Goal: Transaction & Acquisition: Book appointment/travel/reservation

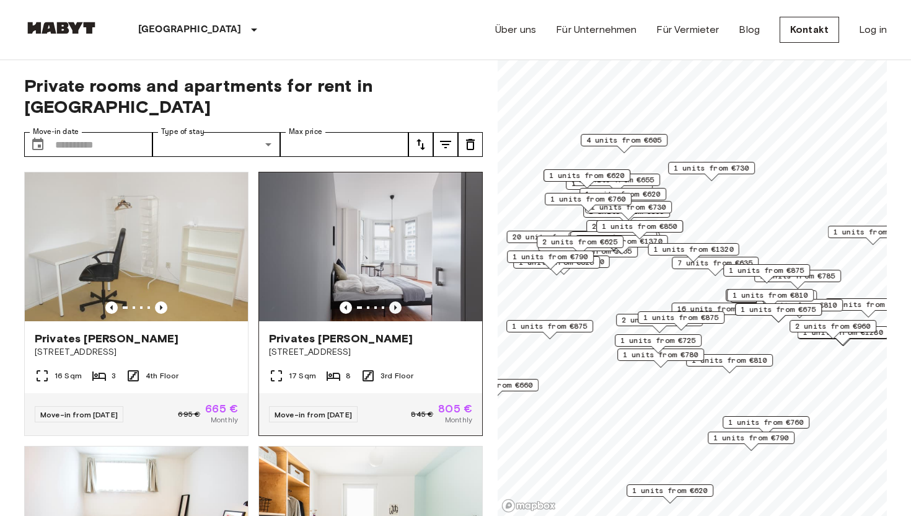
click at [398, 301] on icon "Previous image" at bounding box center [395, 307] width 12 height 12
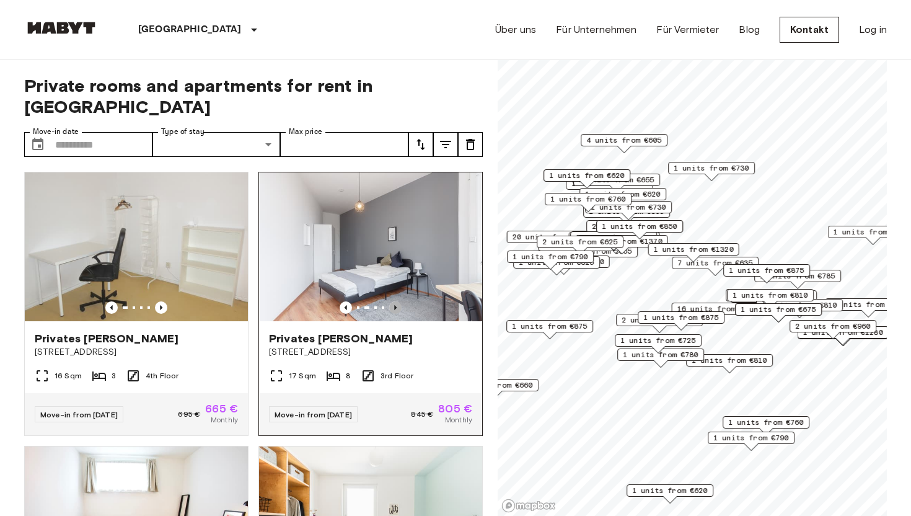
click at [398, 301] on icon "Previous image" at bounding box center [395, 307] width 12 height 12
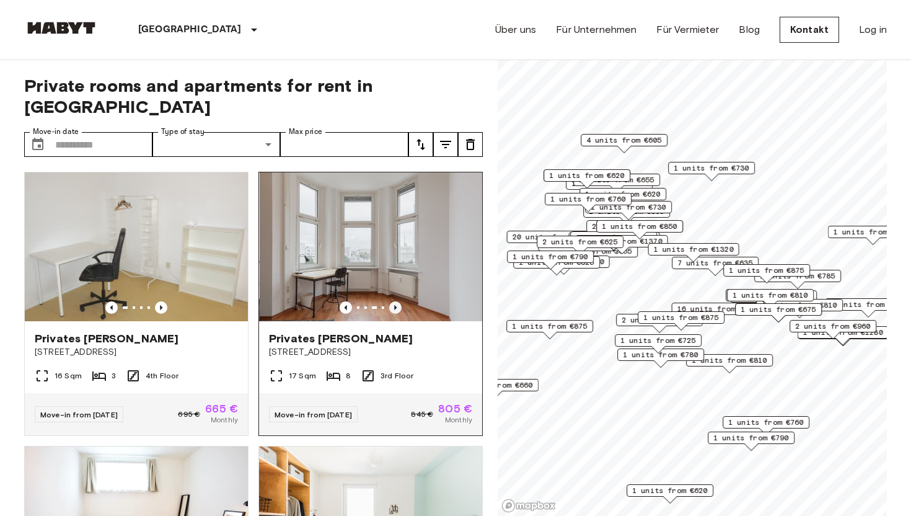
click at [397, 301] on icon "Previous image" at bounding box center [395, 307] width 12 height 12
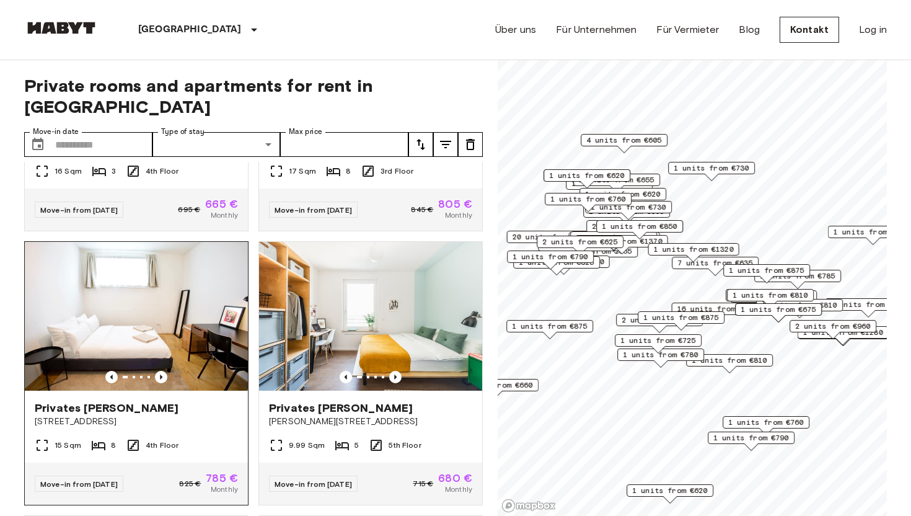
scroll to position [212, 0]
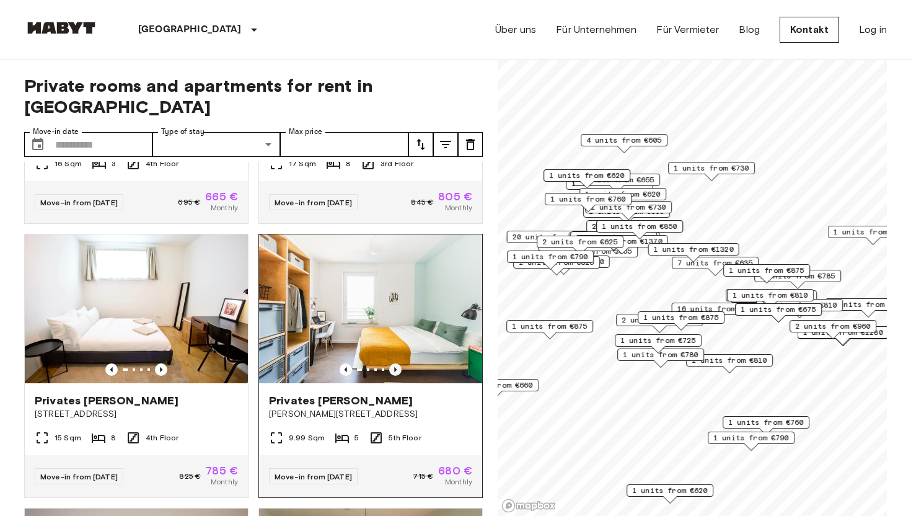
click at [398, 363] on icon "Previous image" at bounding box center [395, 369] width 12 height 12
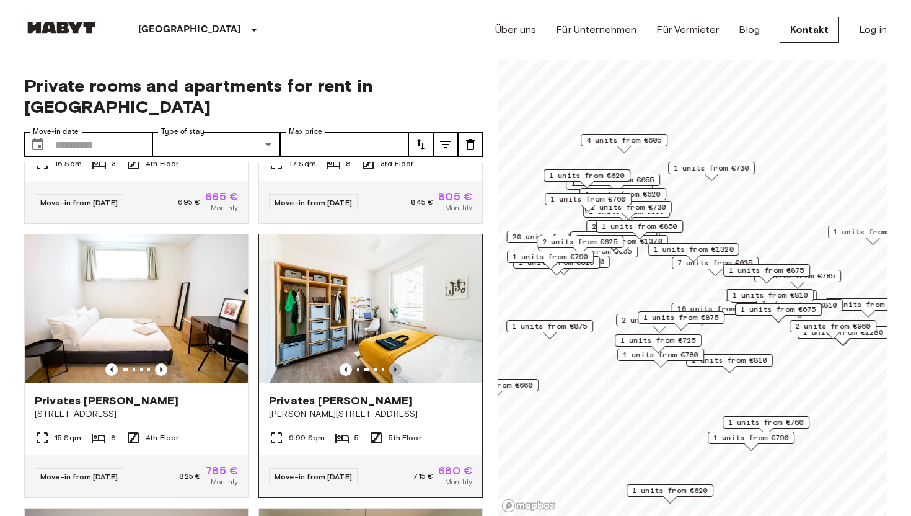
click at [397, 363] on icon "Previous image" at bounding box center [395, 369] width 12 height 12
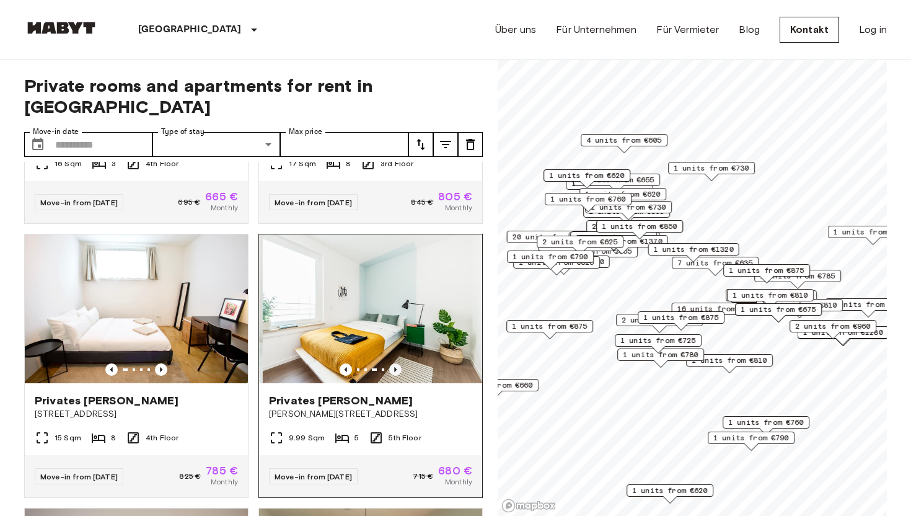
click at [397, 363] on icon "Previous image" at bounding box center [395, 369] width 12 height 12
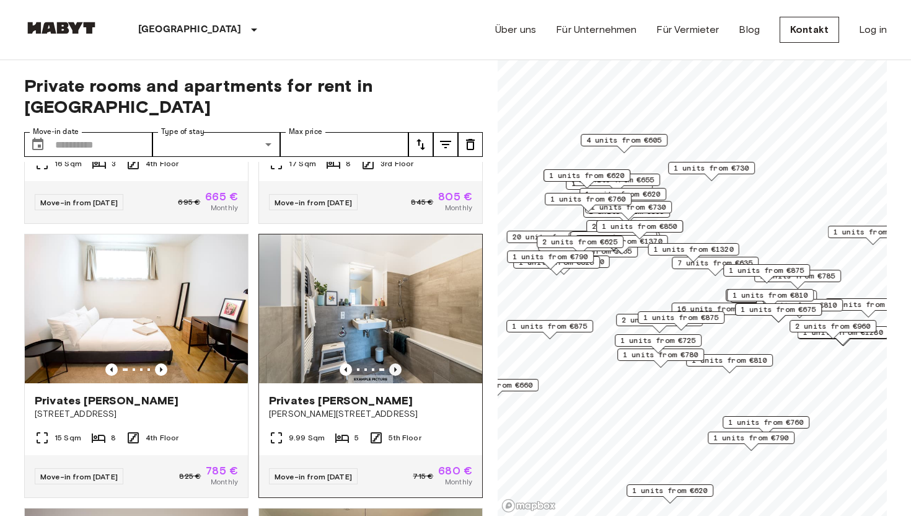
click at [397, 363] on icon "Previous image" at bounding box center [395, 369] width 12 height 12
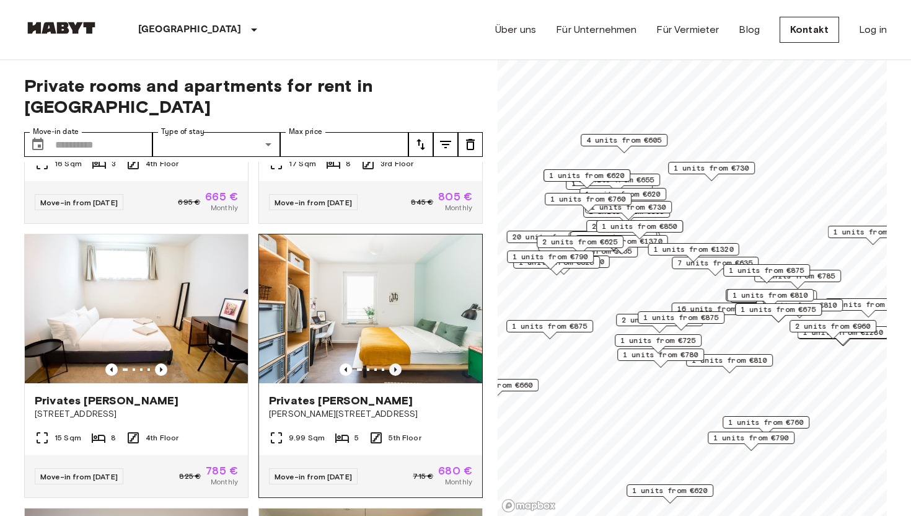
click at [397, 363] on icon "Previous image" at bounding box center [395, 369] width 12 height 12
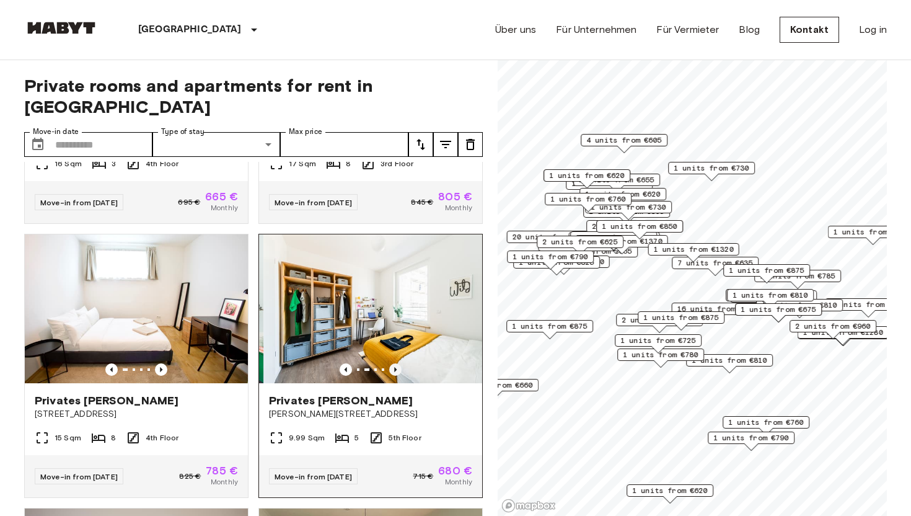
click at [397, 363] on icon "Previous image" at bounding box center [395, 369] width 12 height 12
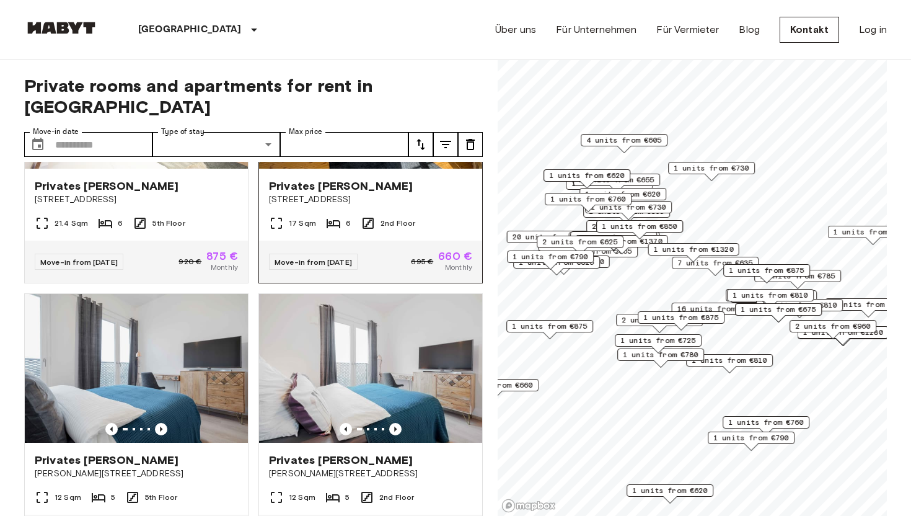
scroll to position [714, 0]
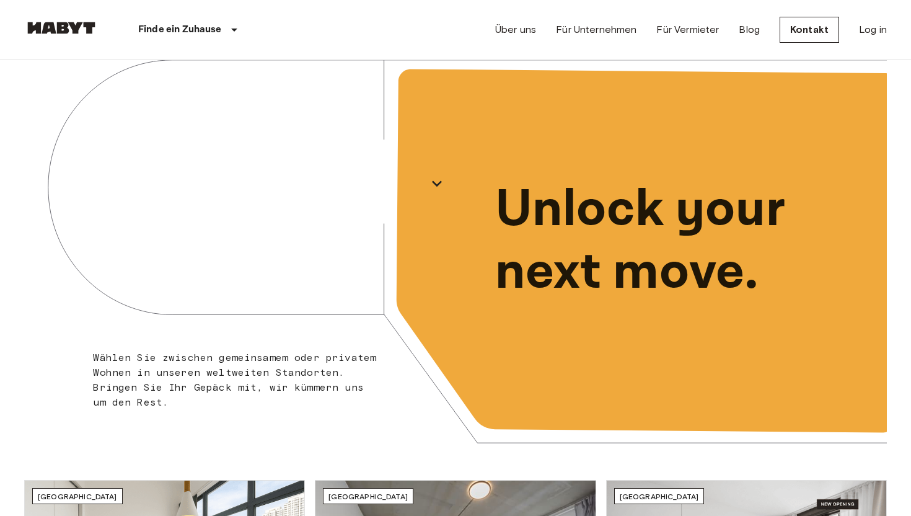
scroll to position [33, 0]
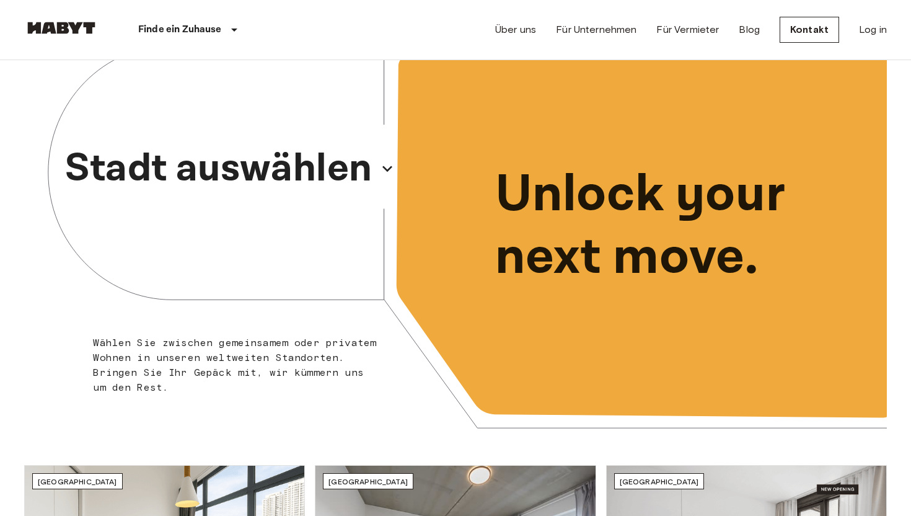
click at [257, 169] on p "Stadt auswählen" at bounding box center [218, 168] width 307 height 59
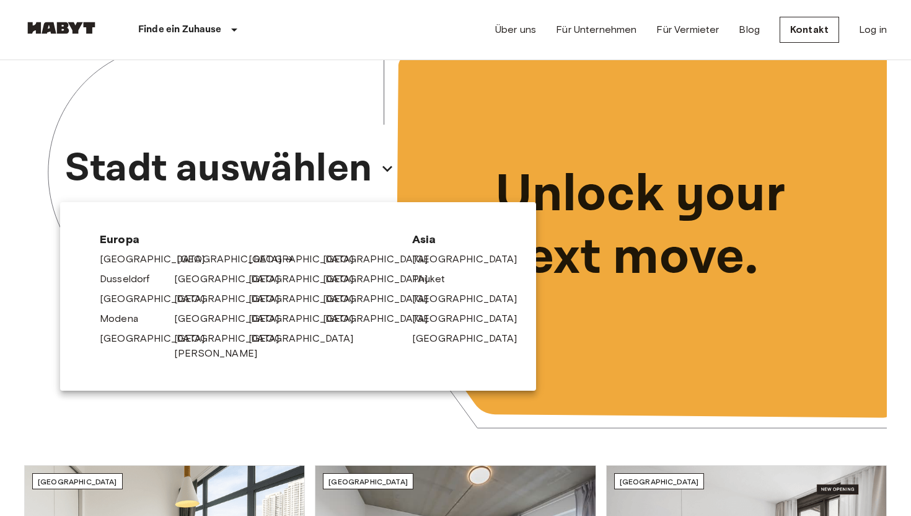
click at [191, 262] on link "[GEOGRAPHIC_DATA]" at bounding box center [236, 259] width 118 height 15
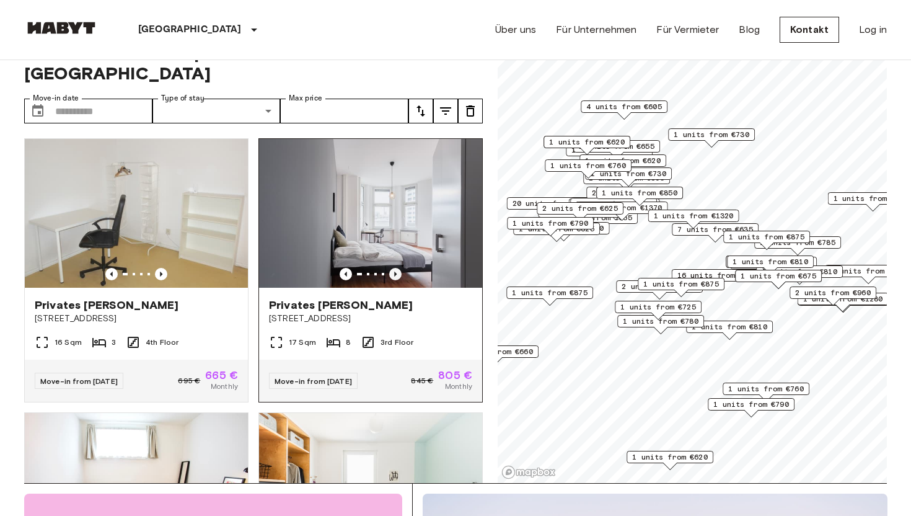
click at [395, 271] on icon "Previous image" at bounding box center [395, 273] width 2 height 5
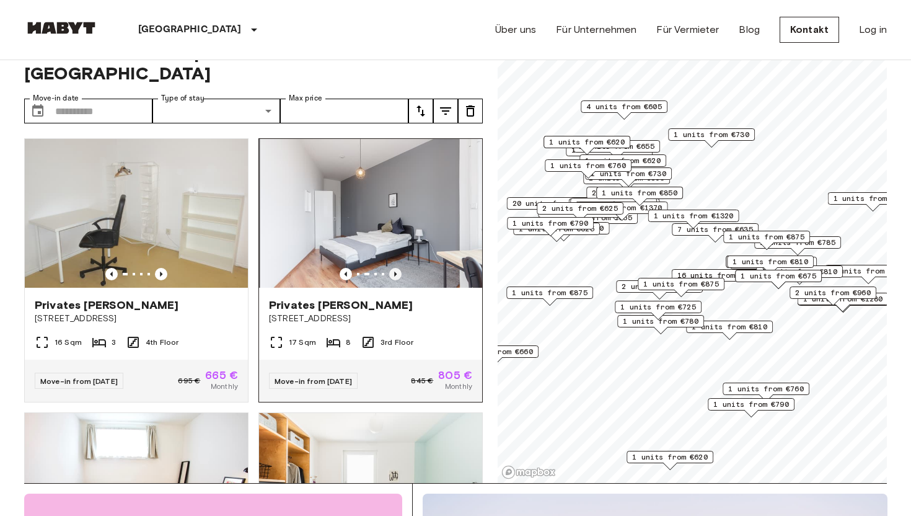
click at [395, 271] on icon "Previous image" at bounding box center [395, 273] width 2 height 5
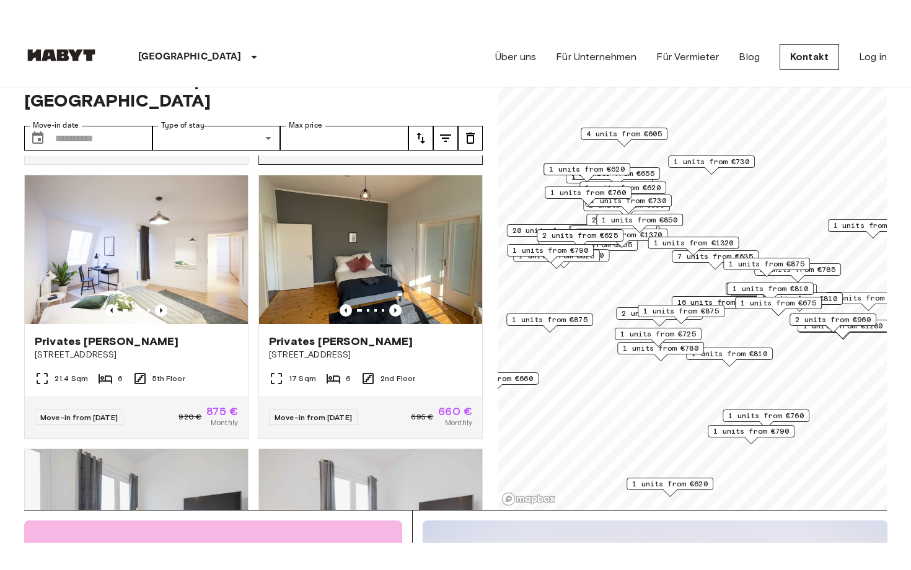
scroll to position [558, 0]
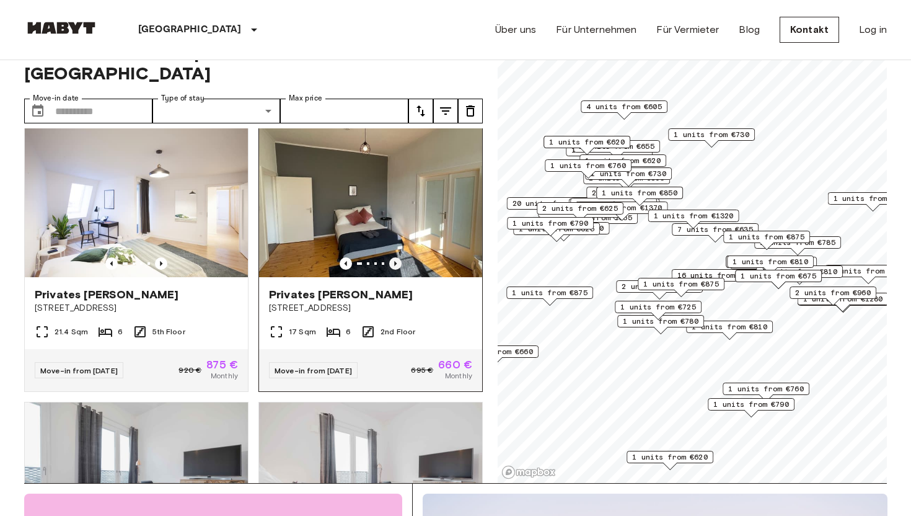
click at [398, 257] on icon "Previous image" at bounding box center [395, 263] width 12 height 12
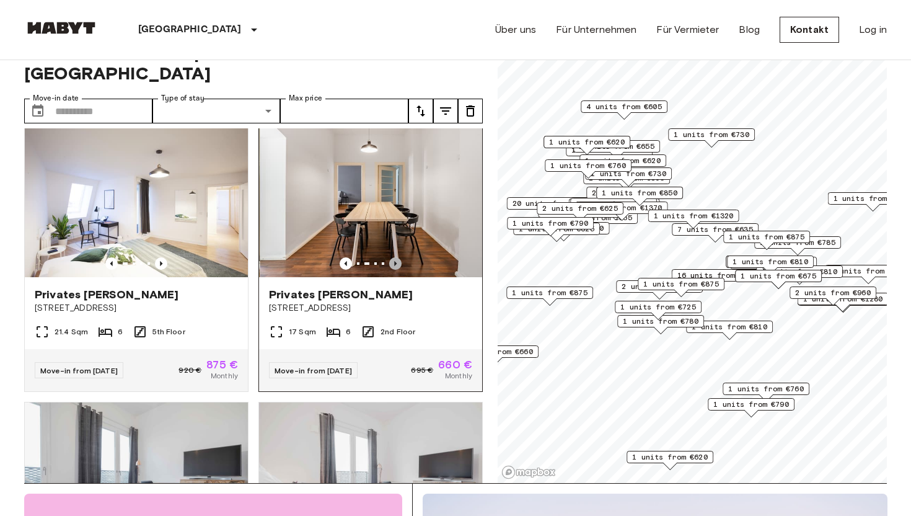
click at [398, 257] on icon "Previous image" at bounding box center [395, 263] width 12 height 12
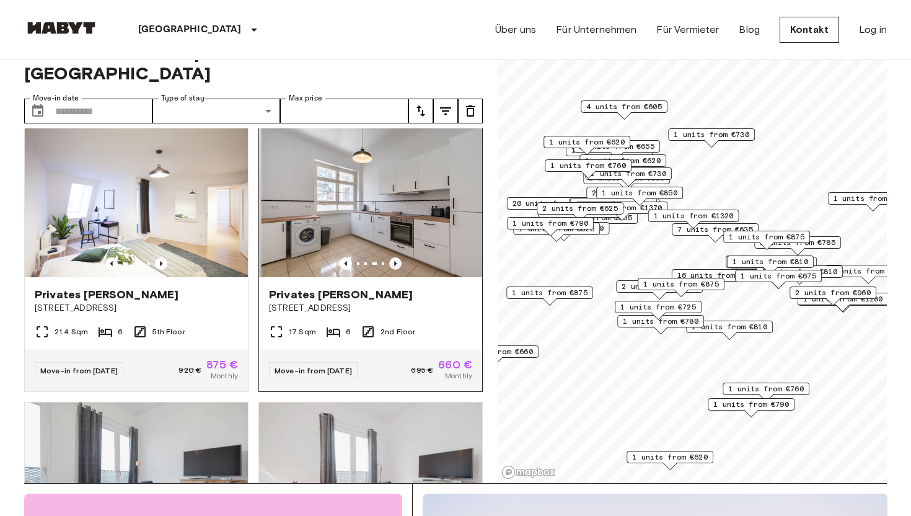
click at [397, 257] on icon "Previous image" at bounding box center [395, 263] width 12 height 12
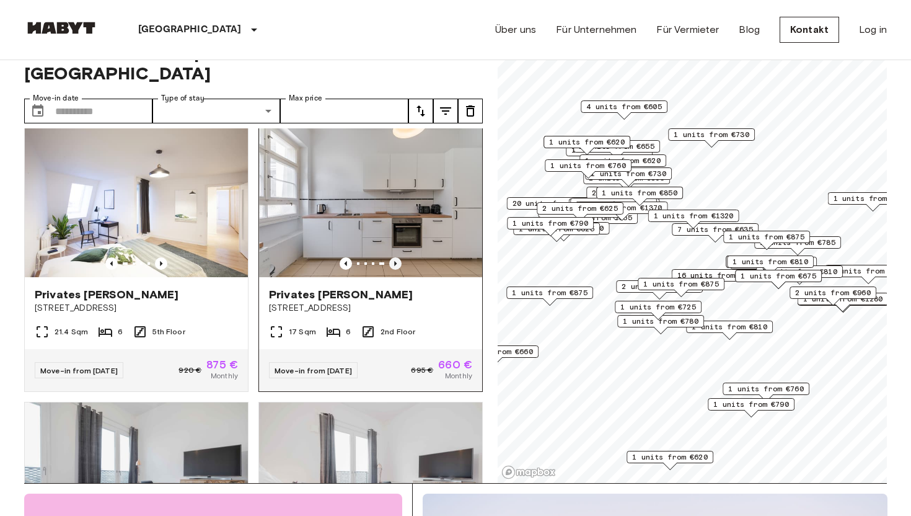
click at [397, 257] on icon "Previous image" at bounding box center [395, 263] width 12 height 12
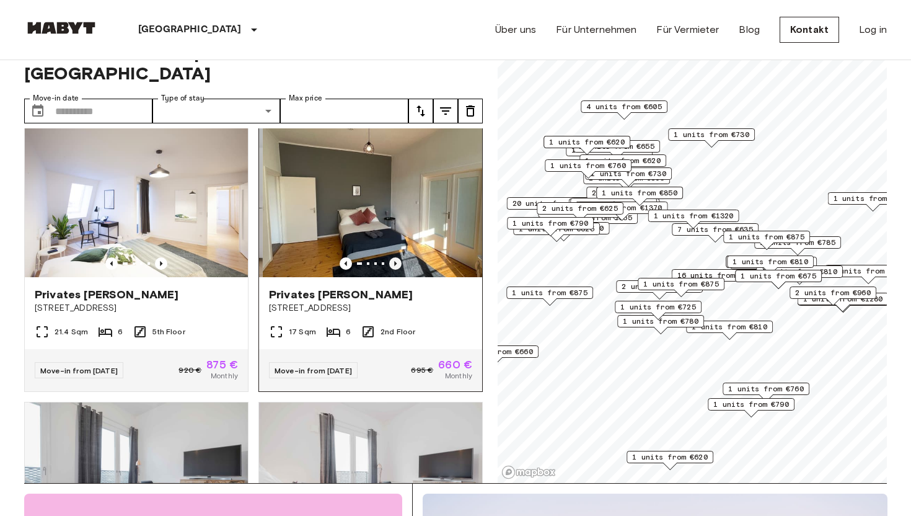
click at [397, 257] on icon "Previous image" at bounding box center [395, 263] width 12 height 12
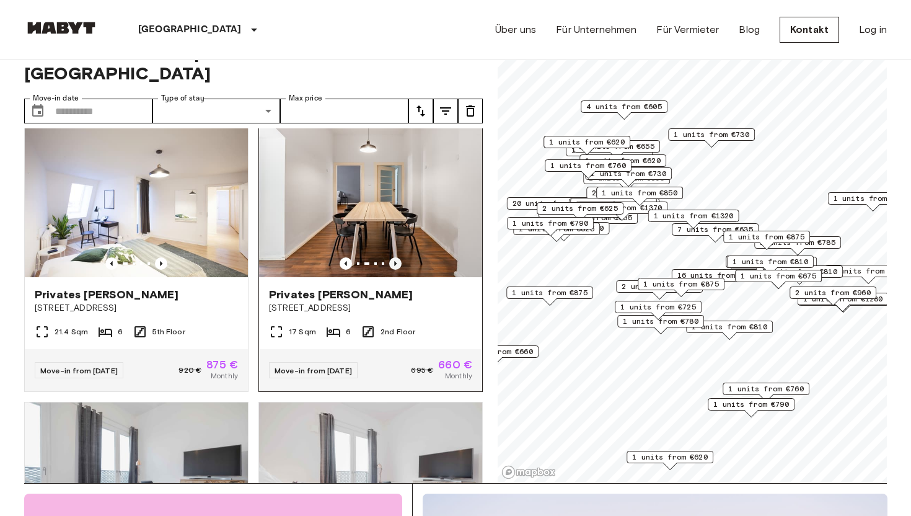
click at [397, 257] on icon "Previous image" at bounding box center [395, 263] width 12 height 12
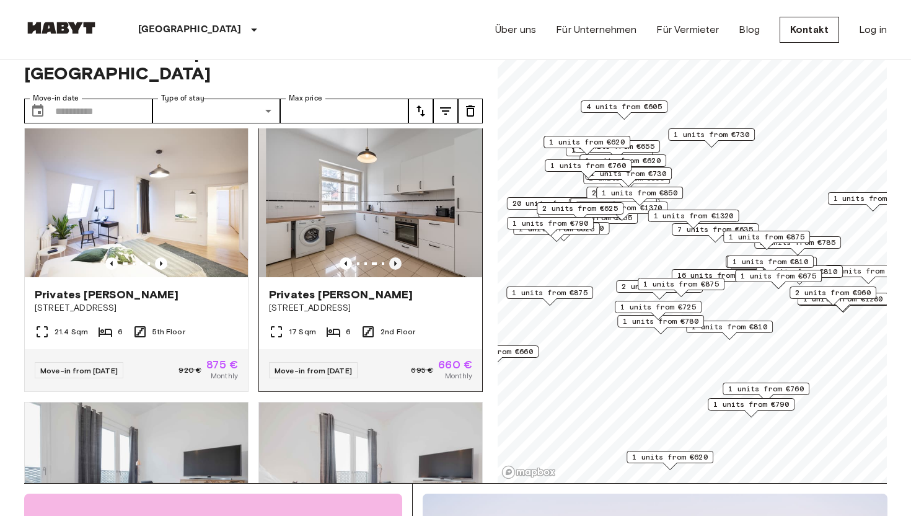
click at [397, 257] on icon "Previous image" at bounding box center [395, 263] width 12 height 12
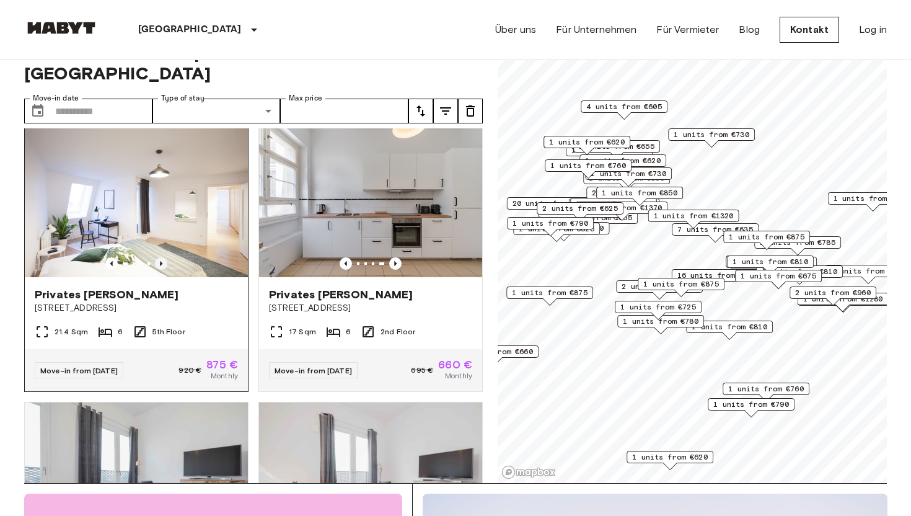
click at [159, 257] on icon "Previous image" at bounding box center [161, 263] width 12 height 12
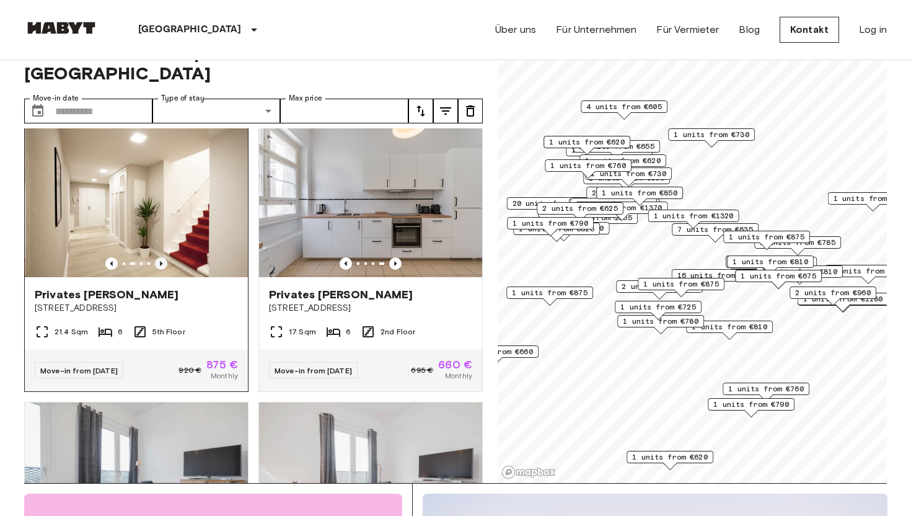
click at [159, 257] on icon "Previous image" at bounding box center [161, 263] width 12 height 12
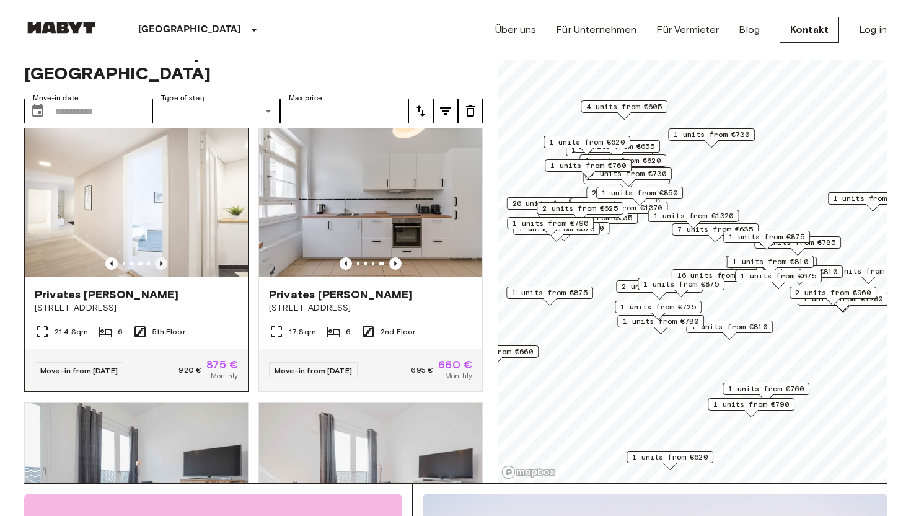
click at [159, 257] on icon "Previous image" at bounding box center [161, 263] width 12 height 12
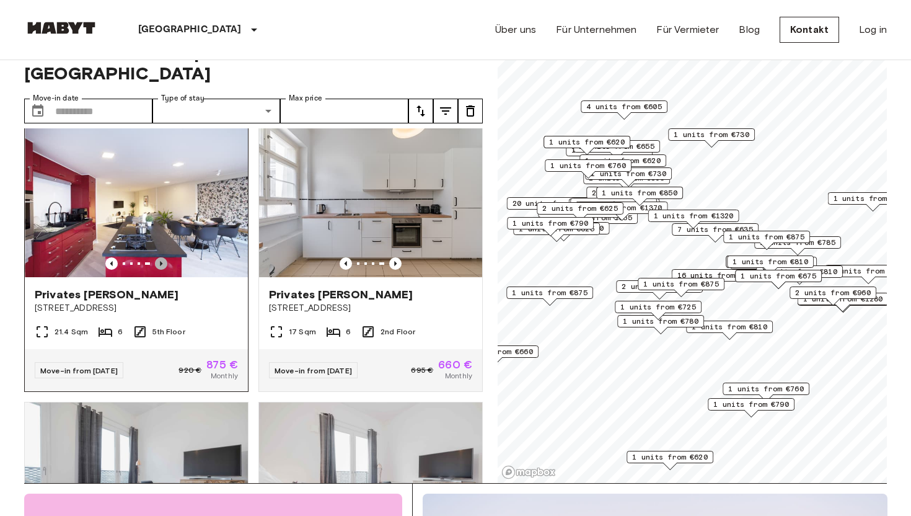
click at [159, 257] on icon "Previous image" at bounding box center [161, 263] width 12 height 12
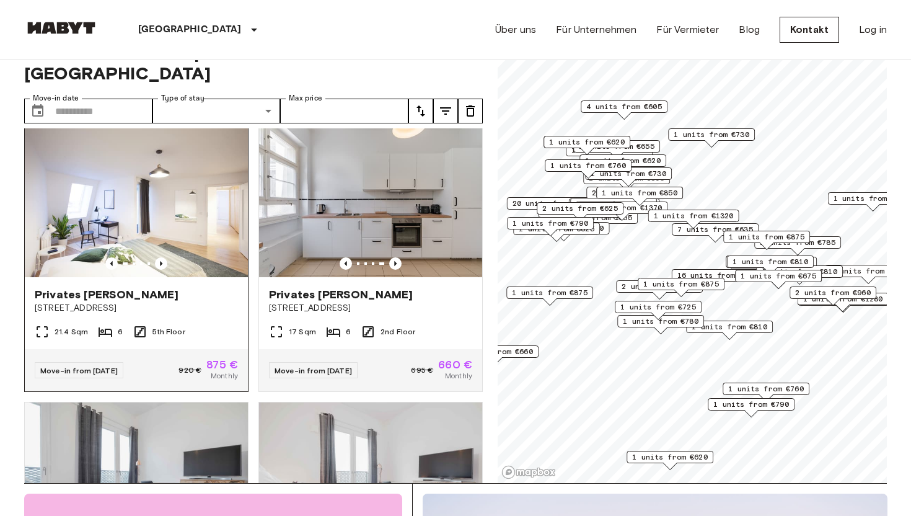
click at [166, 195] on img at bounding box center [136, 202] width 223 height 149
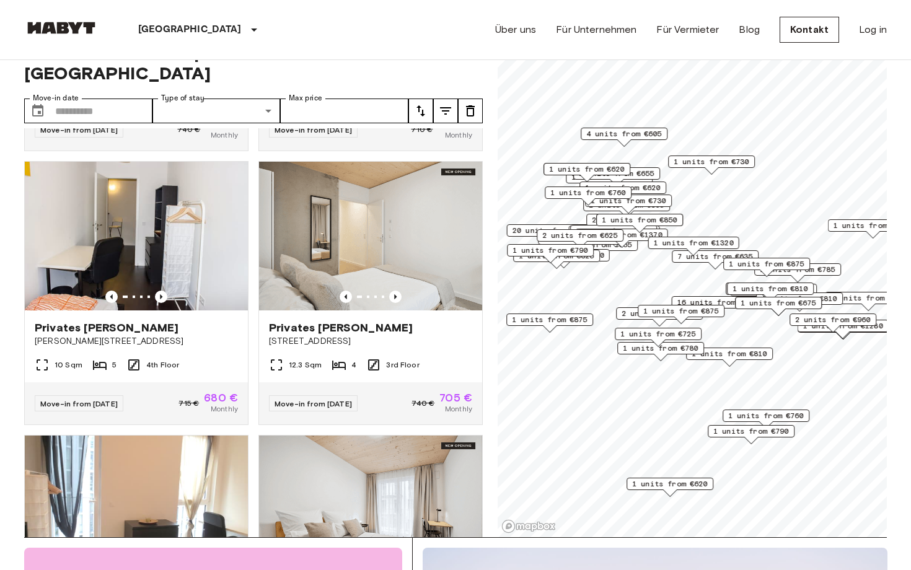
scroll to position [1070, 0]
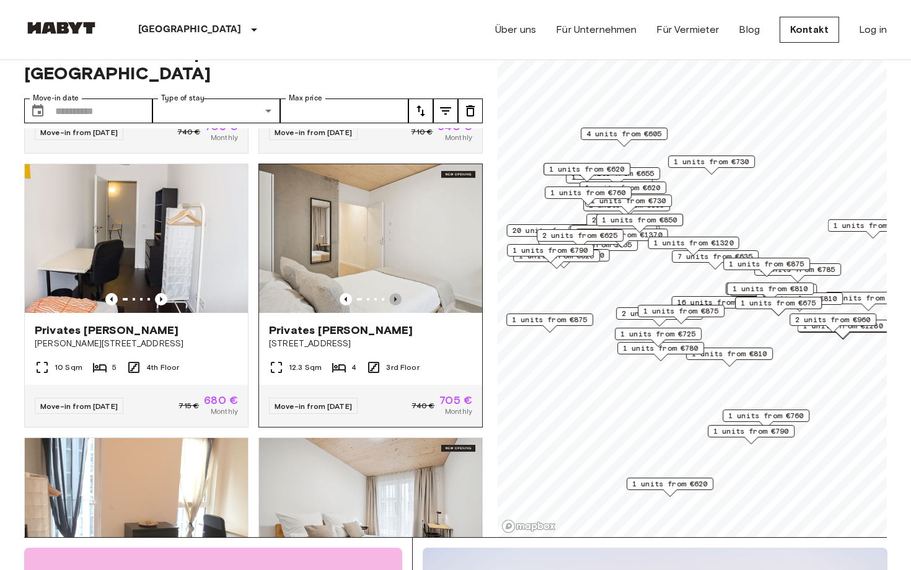
click at [397, 293] on icon "Previous image" at bounding box center [395, 299] width 12 height 12
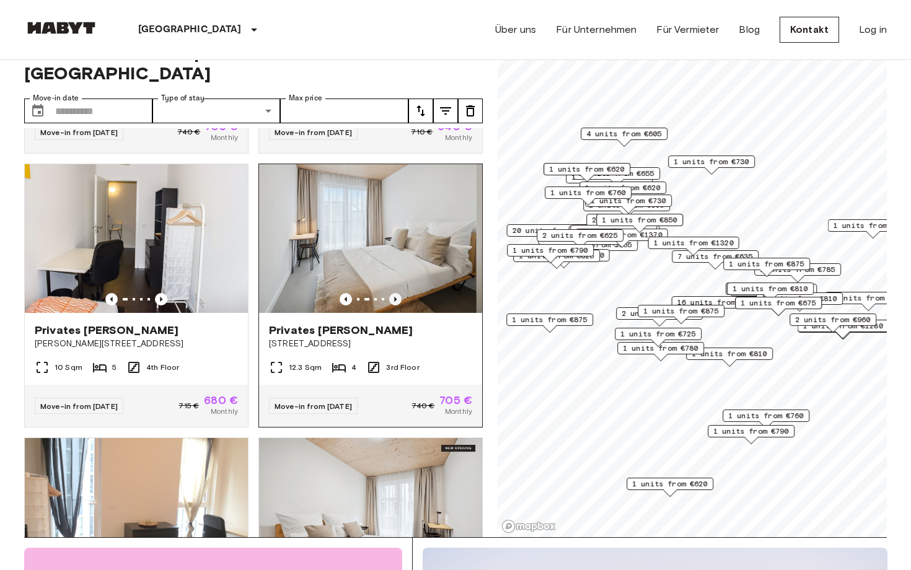
click at [397, 293] on icon "Previous image" at bounding box center [395, 299] width 12 height 12
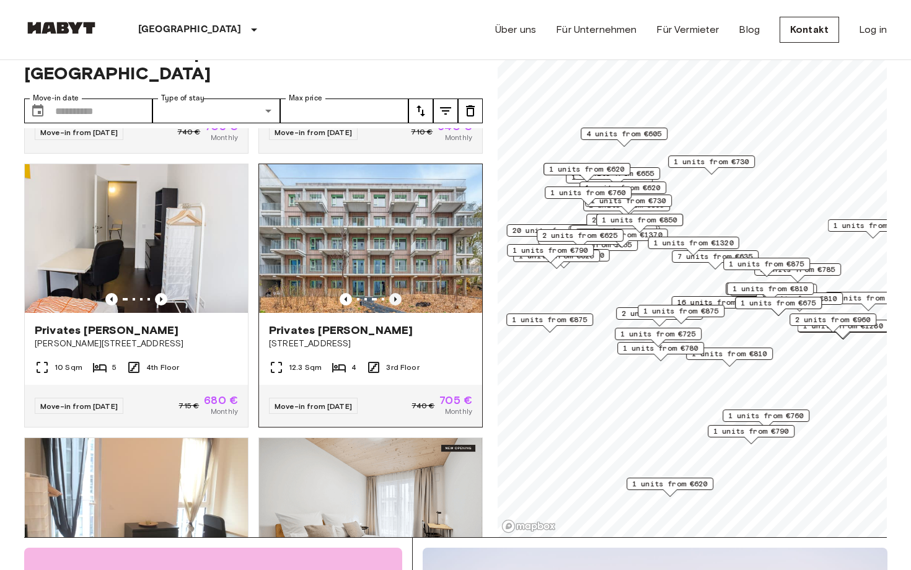
click at [397, 293] on icon "Previous image" at bounding box center [395, 299] width 12 height 12
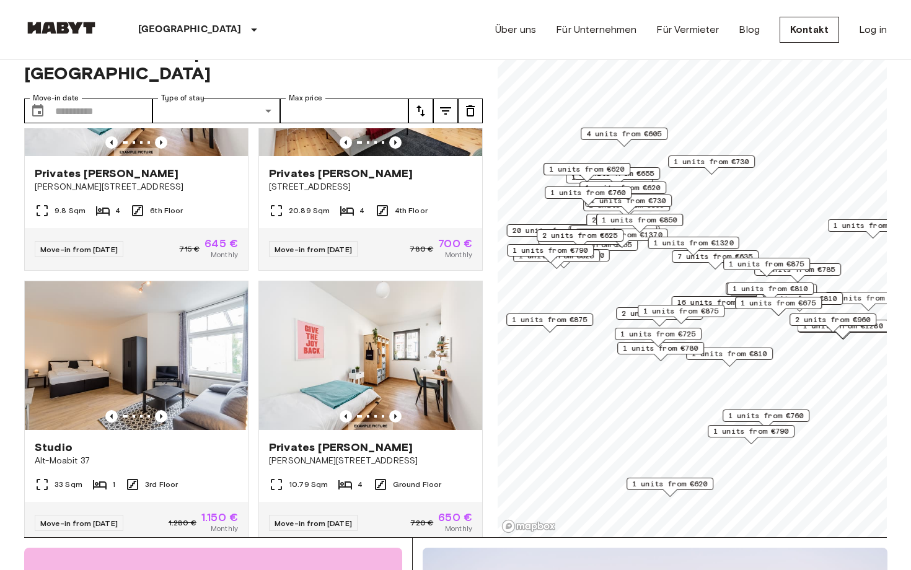
scroll to position [1801, 0]
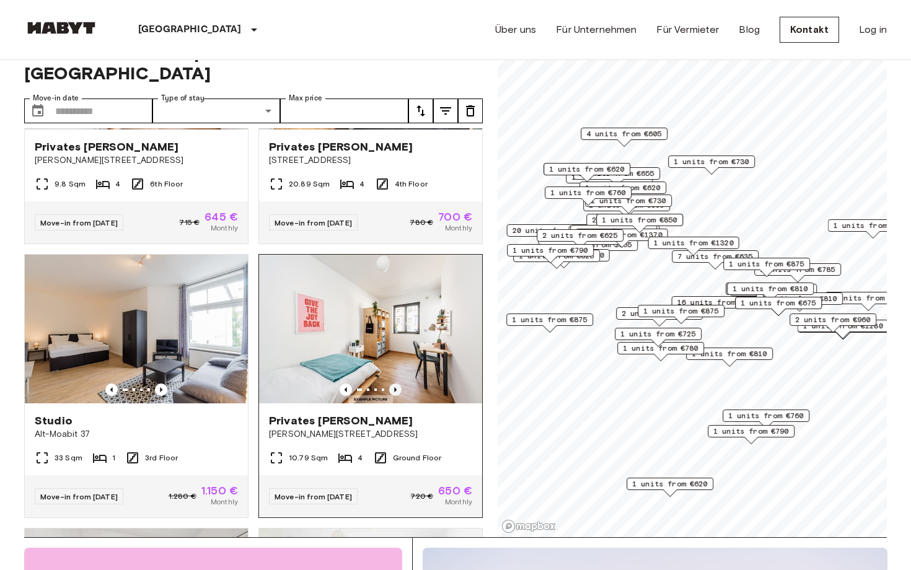
click at [393, 384] on icon "Previous image" at bounding box center [395, 390] width 12 height 12
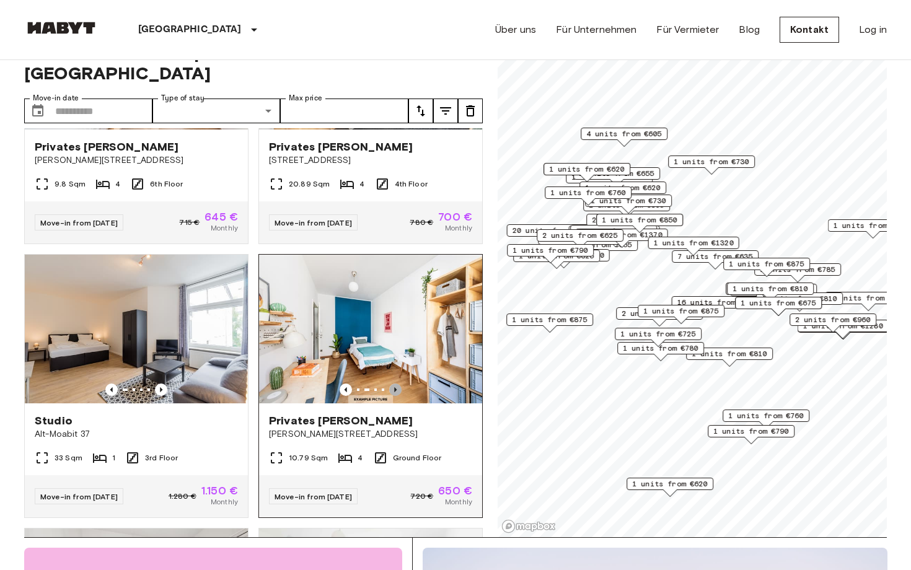
click at [393, 384] on icon "Previous image" at bounding box center [395, 390] width 12 height 12
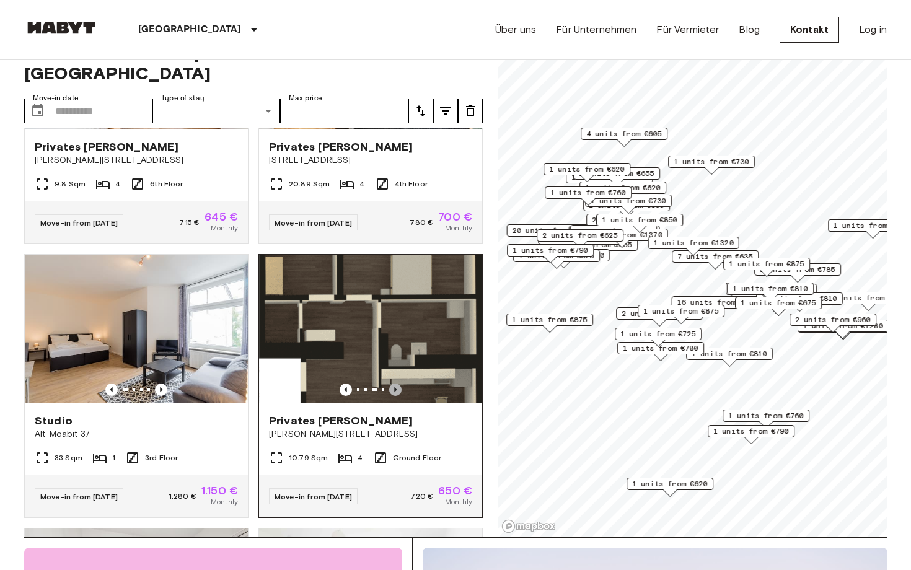
click at [393, 384] on icon "Previous image" at bounding box center [395, 390] width 12 height 12
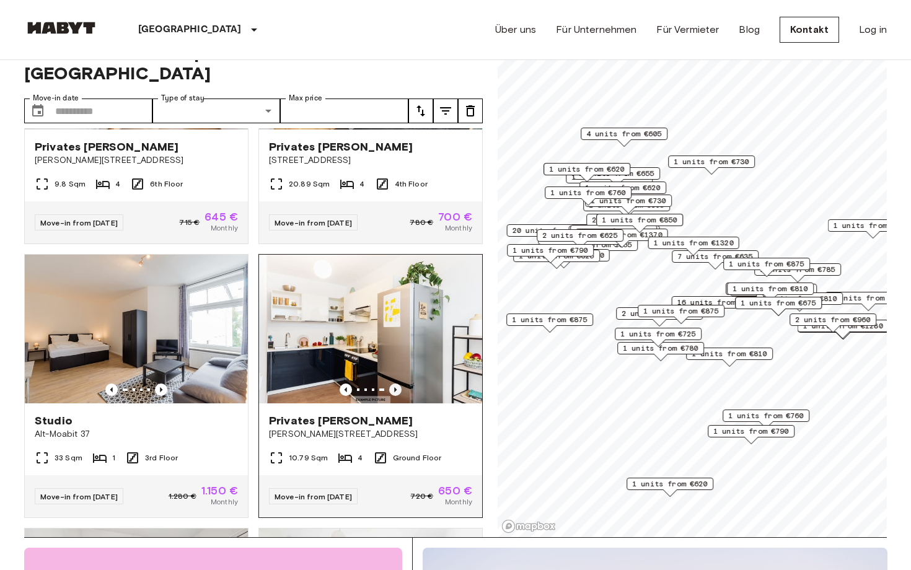
click at [395, 384] on icon "Previous image" at bounding box center [395, 390] width 12 height 12
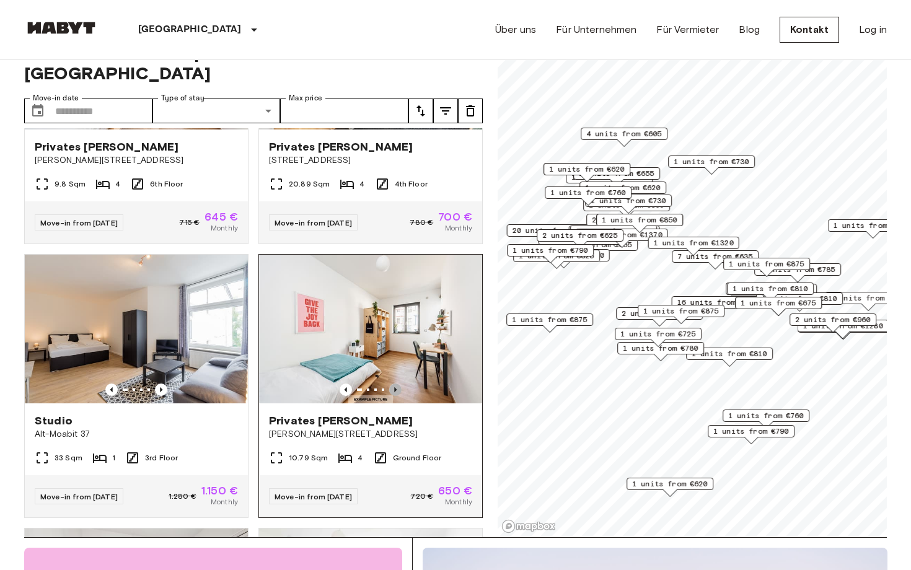
click at [397, 384] on icon "Previous image" at bounding box center [395, 390] width 12 height 12
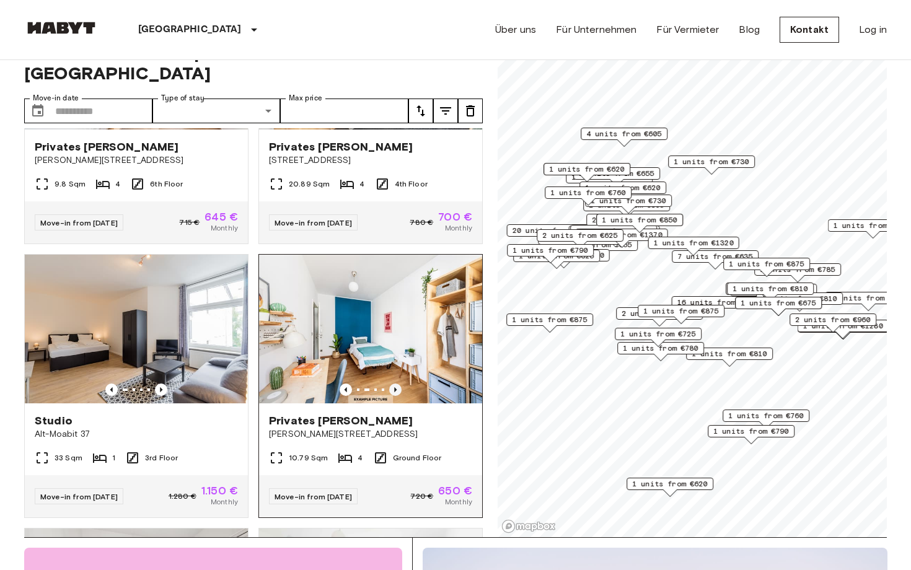
click at [397, 384] on icon "Previous image" at bounding box center [395, 390] width 12 height 12
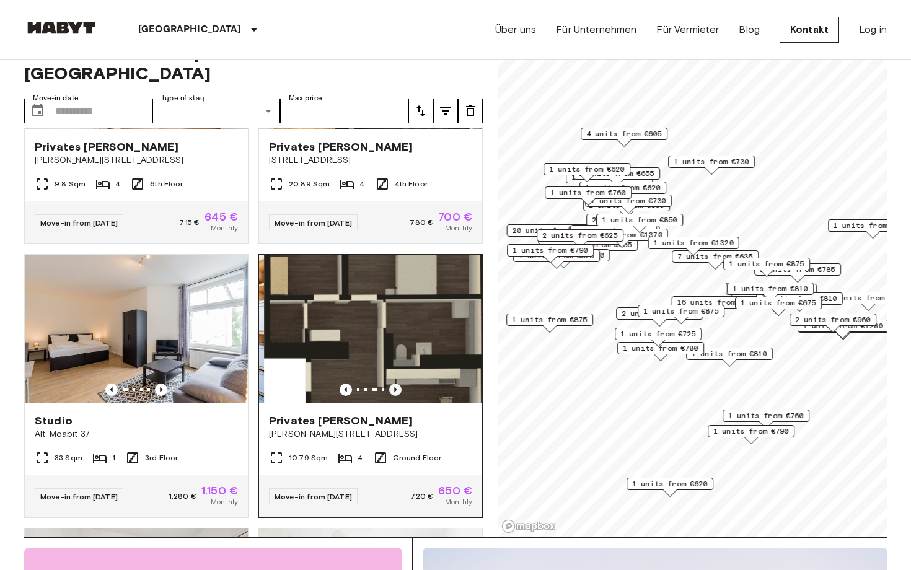
click at [397, 384] on icon "Previous image" at bounding box center [395, 390] width 12 height 12
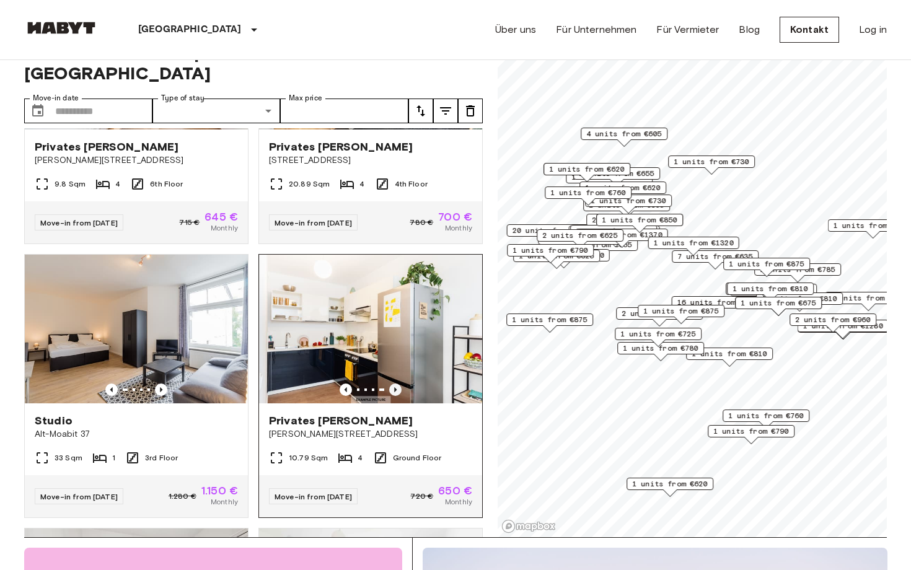
click at [397, 384] on icon "Previous image" at bounding box center [395, 390] width 12 height 12
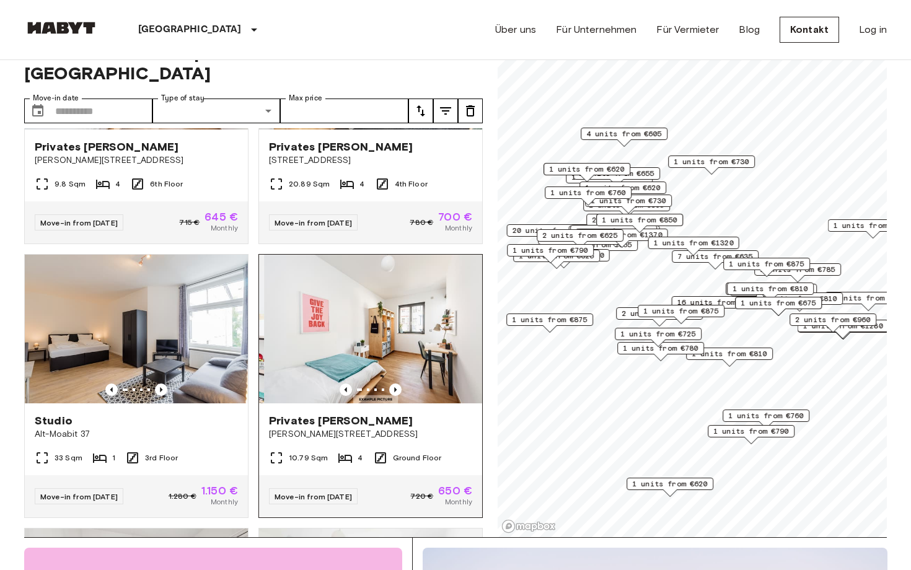
click at [407, 334] on img at bounding box center [375, 329] width 223 height 149
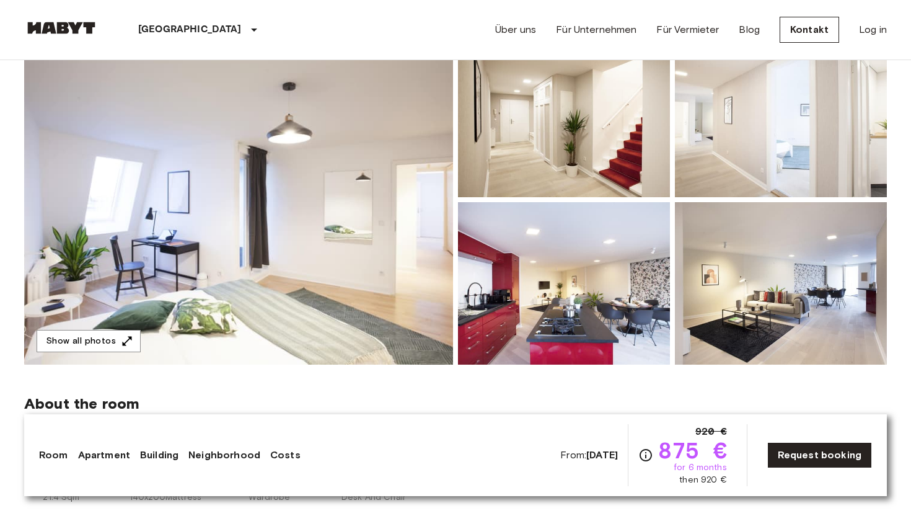
scroll to position [138, 0]
click at [360, 196] on img at bounding box center [238, 200] width 429 height 330
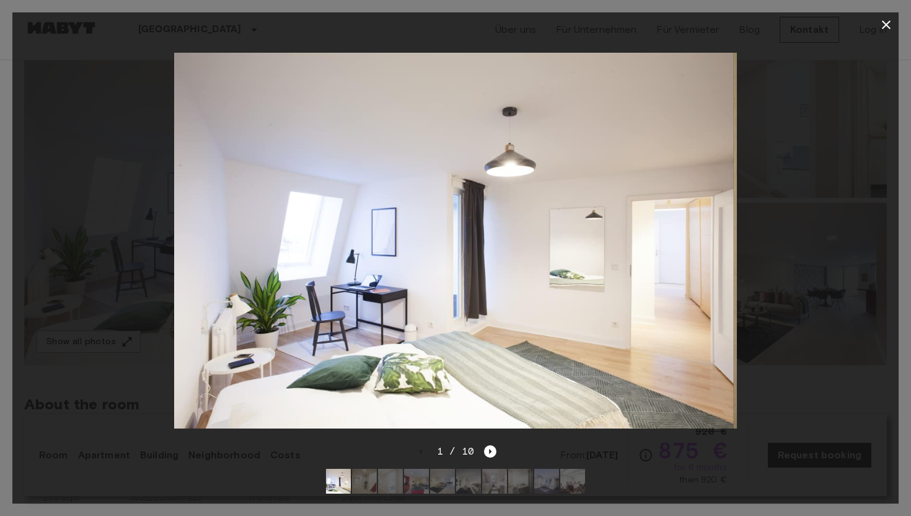
drag, startPoint x: 658, startPoint y: 271, endPoint x: 607, endPoint y: 271, distance: 50.8
click at [607, 271] on img at bounding box center [451, 241] width 563 height 376
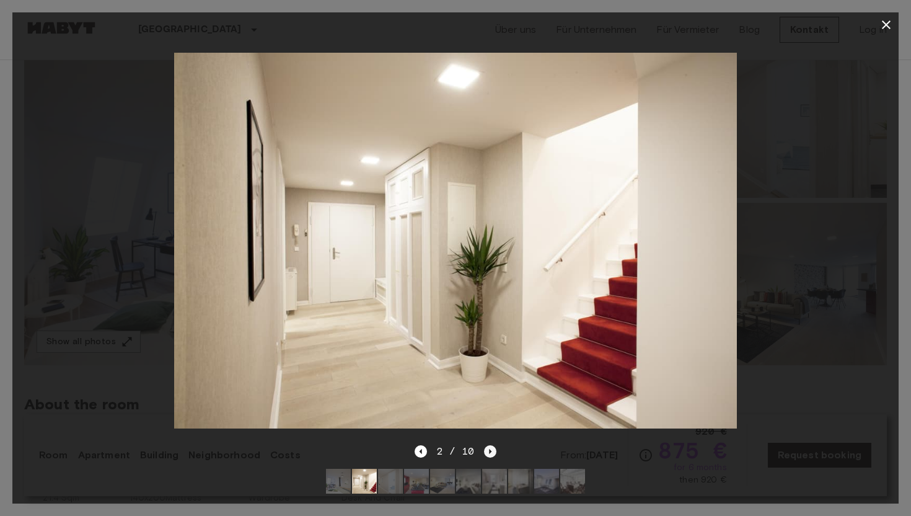
click at [486, 455] on icon "Next image" at bounding box center [490, 451] width 12 height 12
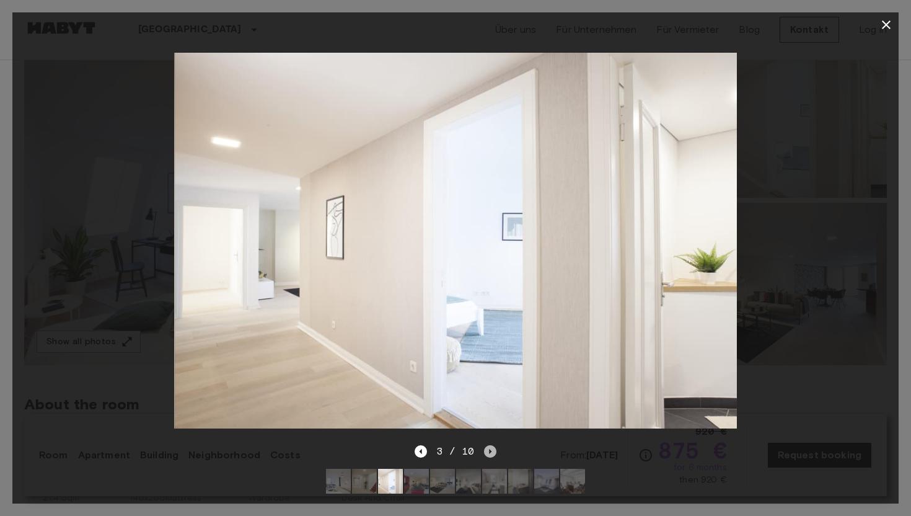
click at [486, 455] on icon "Next image" at bounding box center [490, 451] width 12 height 12
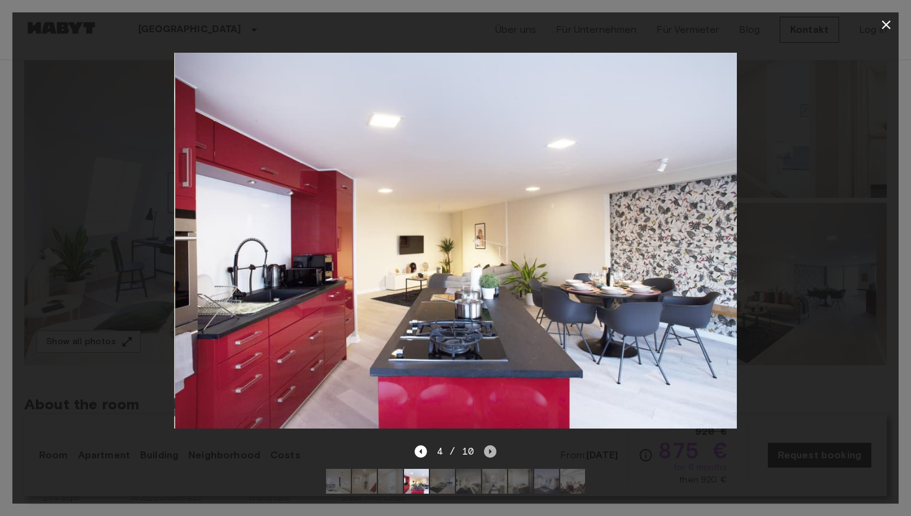
click at [486, 455] on icon "Next image" at bounding box center [490, 451] width 12 height 12
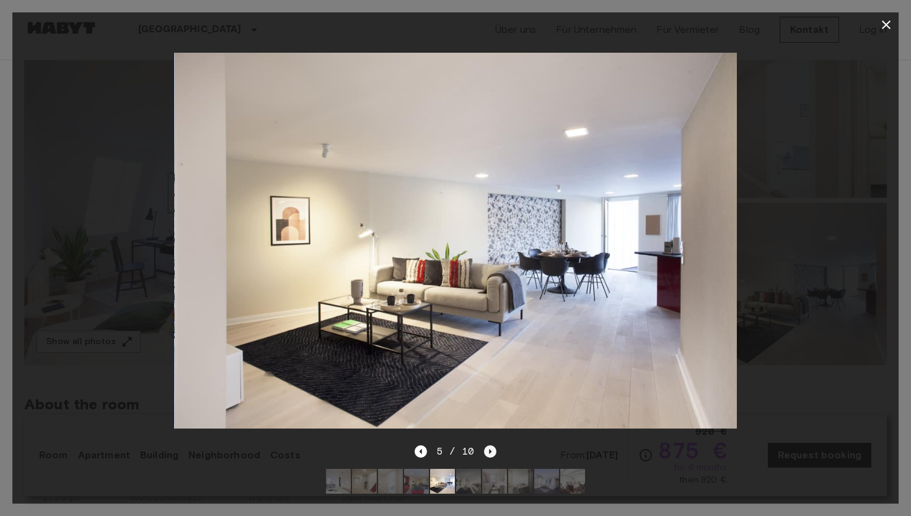
click at [486, 455] on icon "Next image" at bounding box center [490, 451] width 12 height 12
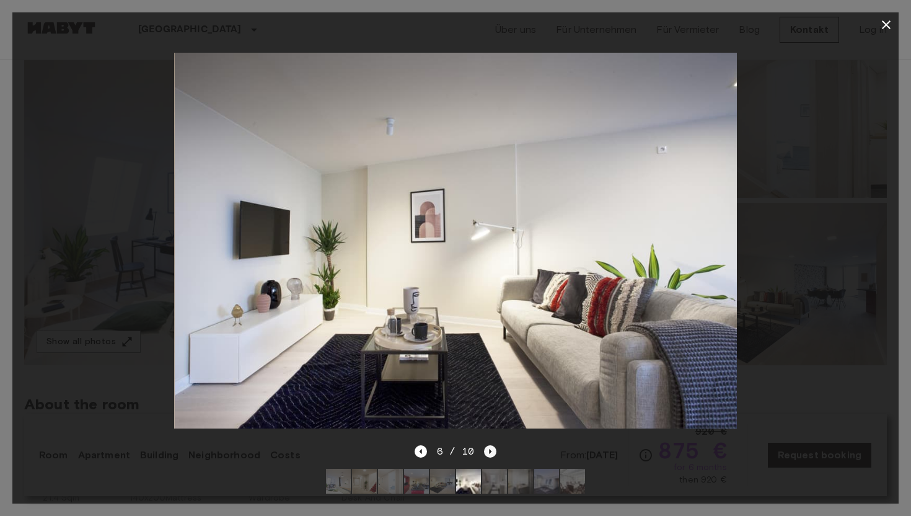
click at [486, 455] on icon "Next image" at bounding box center [490, 451] width 12 height 12
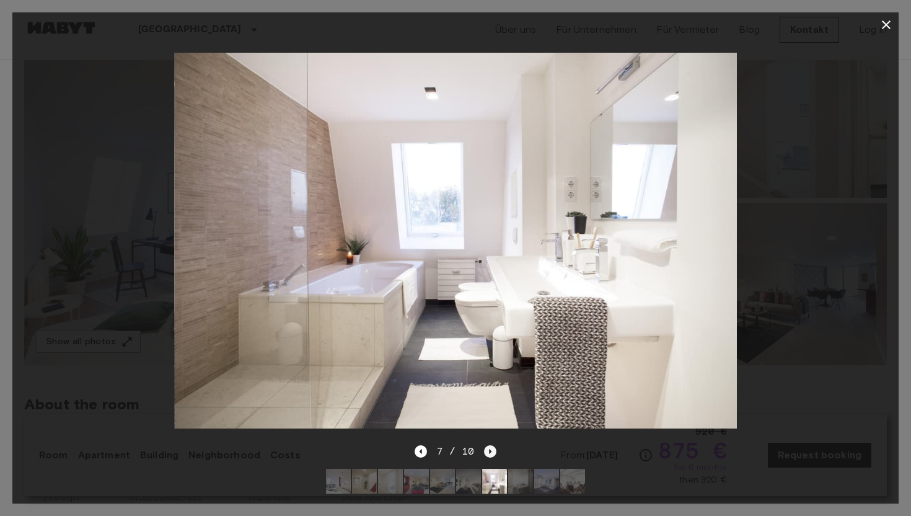
click at [486, 454] on icon "Next image" at bounding box center [490, 451] width 12 height 12
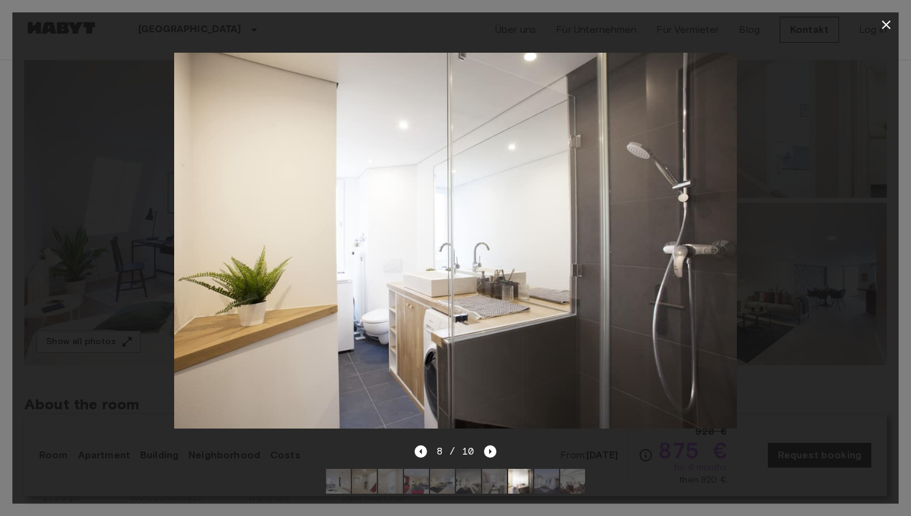
click at [753, 266] on div at bounding box center [455, 240] width 886 height 406
click at [835, 185] on div at bounding box center [455, 240] width 886 height 406
click at [881, 21] on icon "button" at bounding box center [886, 24] width 15 height 15
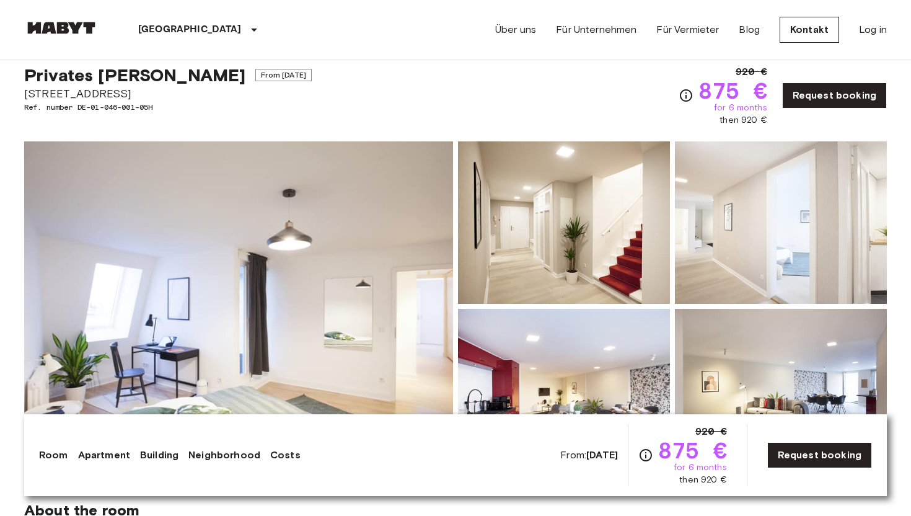
scroll to position [25, 0]
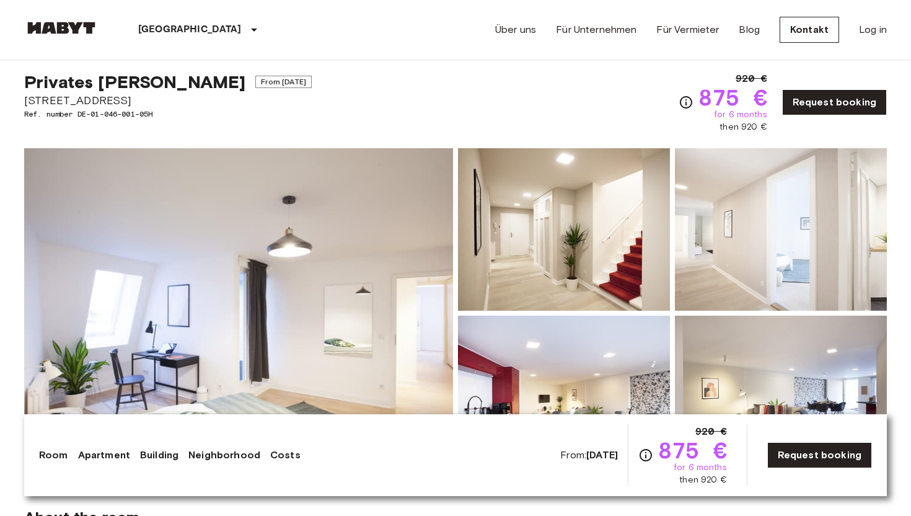
click at [587, 247] on img at bounding box center [564, 229] width 212 height 162
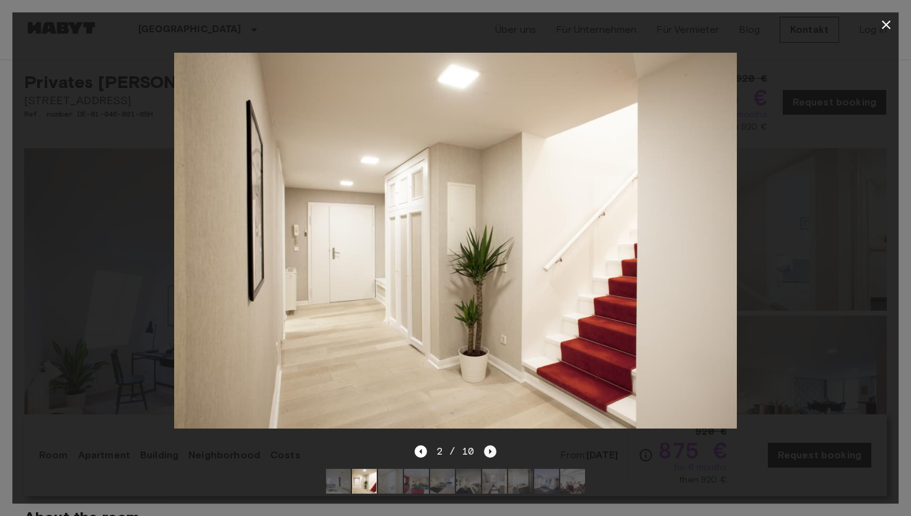
click at [490, 457] on icon "Next image" at bounding box center [490, 451] width 12 height 12
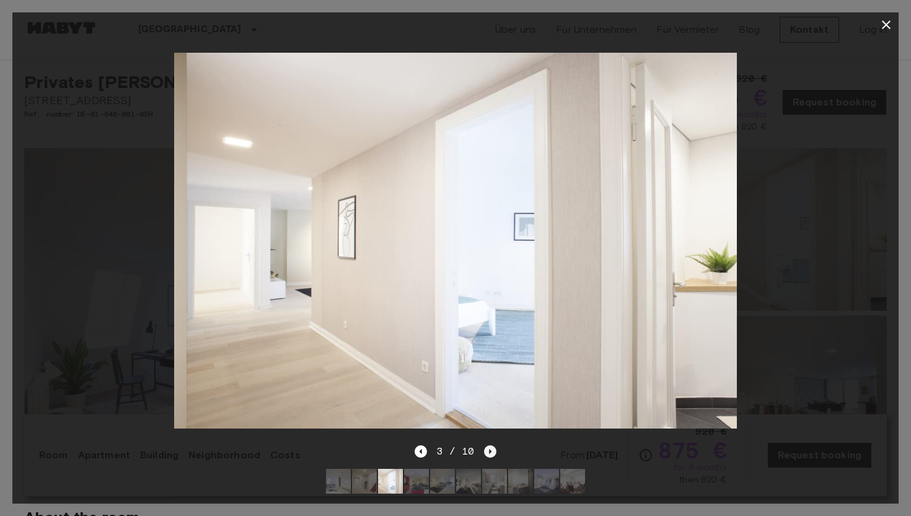
click at [490, 457] on icon "Next image" at bounding box center [490, 451] width 12 height 12
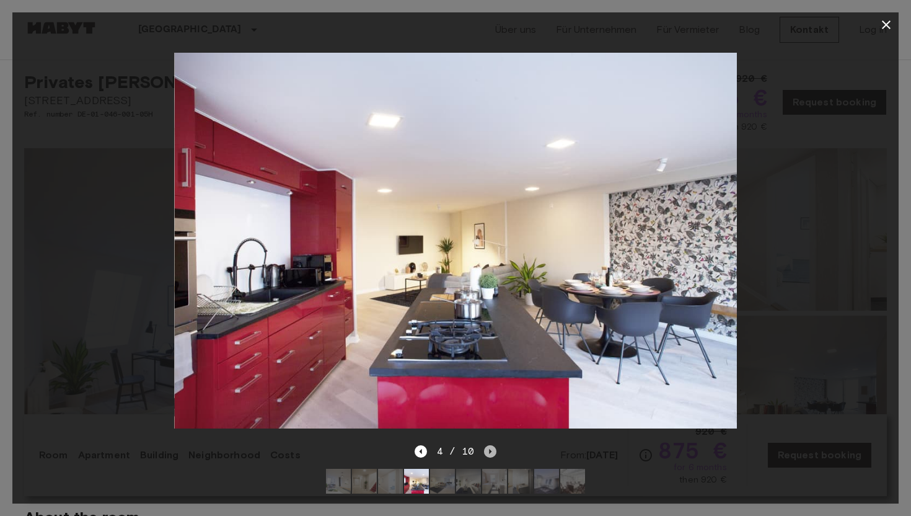
click at [490, 456] on icon "Next image" at bounding box center [490, 451] width 12 height 12
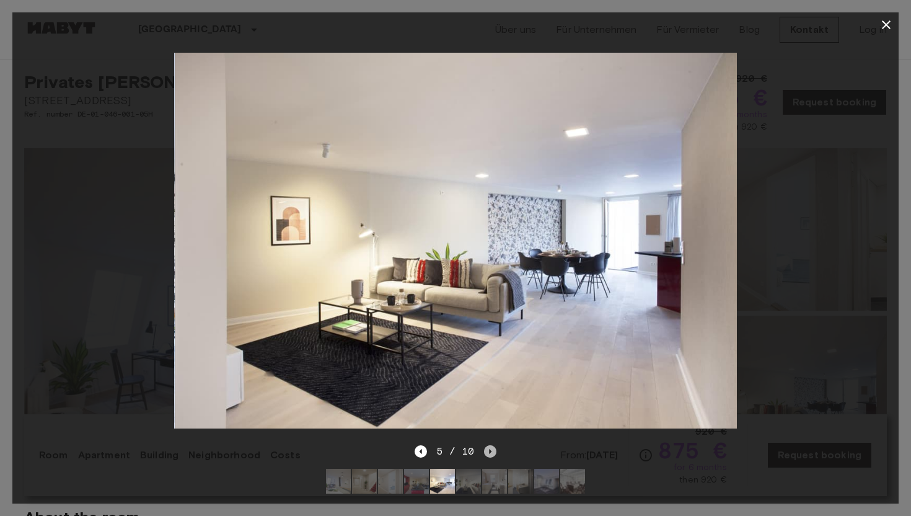
click at [490, 456] on icon "Next image" at bounding box center [490, 451] width 12 height 12
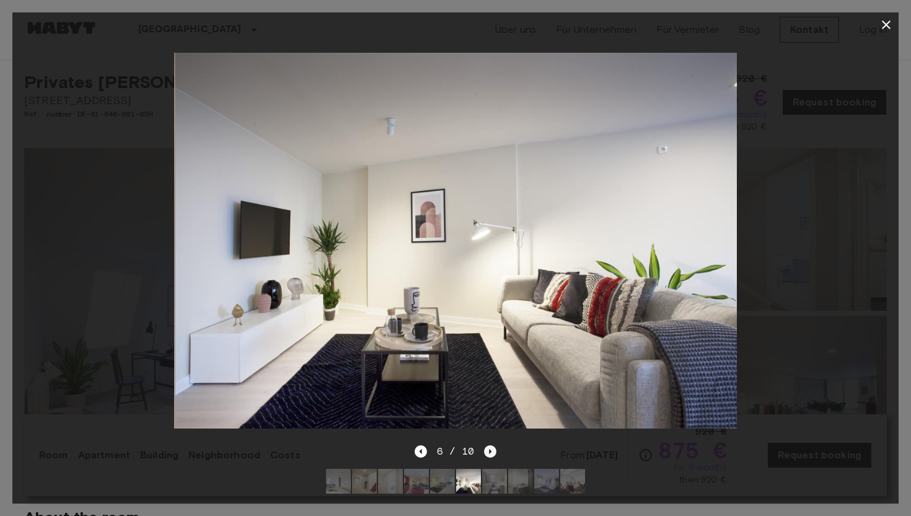
click at [490, 456] on icon "Next image" at bounding box center [490, 451] width 12 height 12
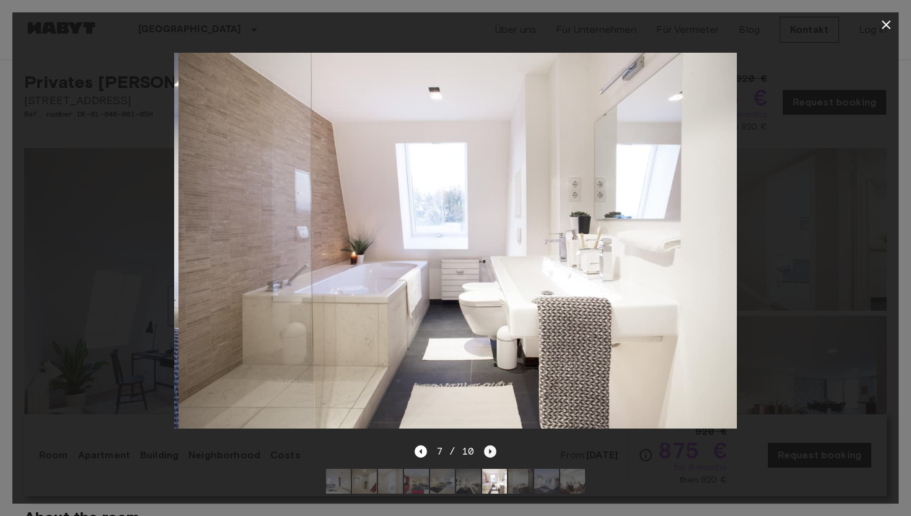
click at [490, 456] on icon "Next image" at bounding box center [490, 451] width 12 height 12
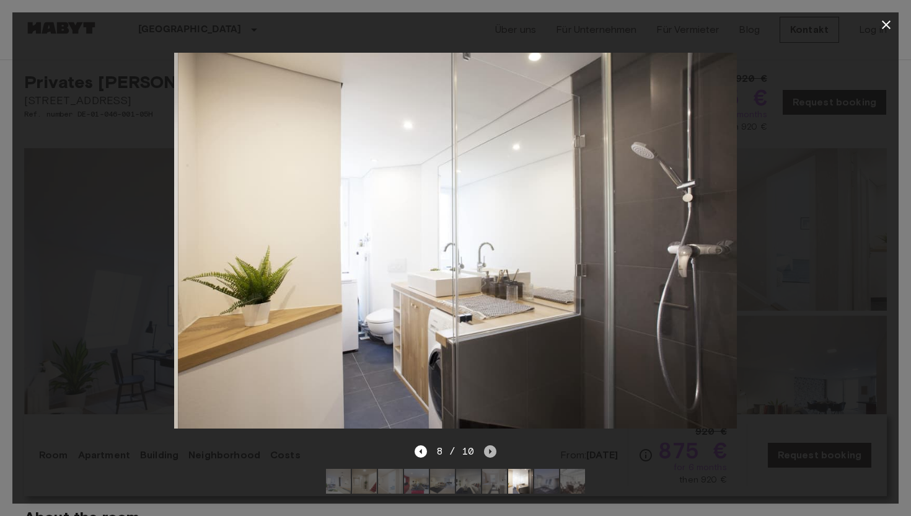
click at [490, 456] on icon "Next image" at bounding box center [490, 451] width 12 height 12
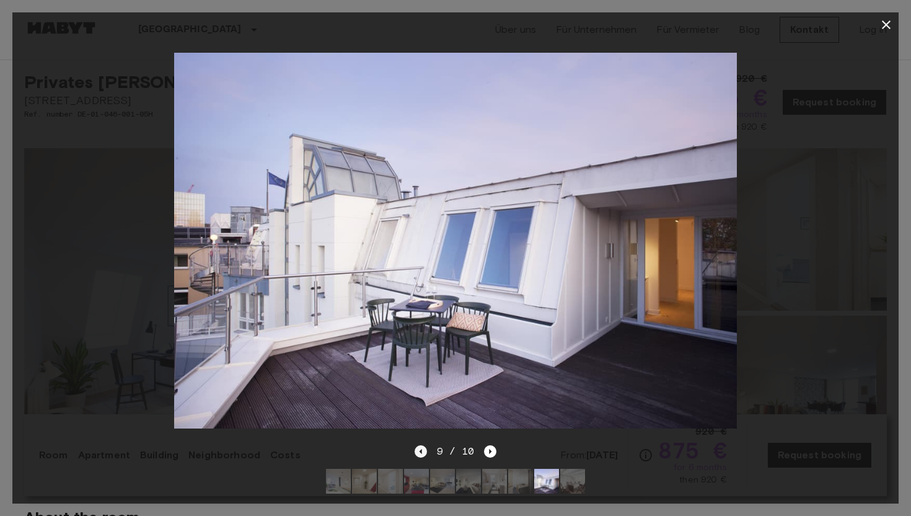
click at [417, 451] on icon "Previous image" at bounding box center [421, 451] width 12 height 12
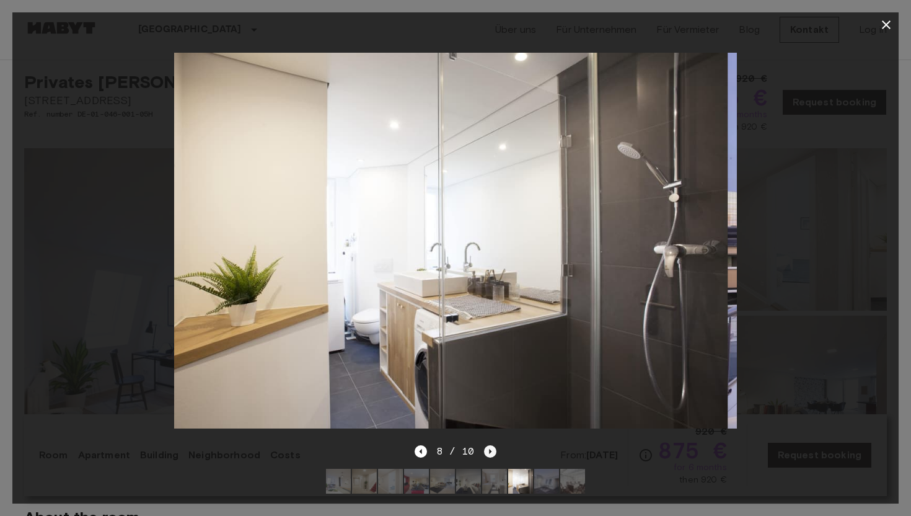
click at [484, 454] on icon "Next image" at bounding box center [490, 451] width 12 height 12
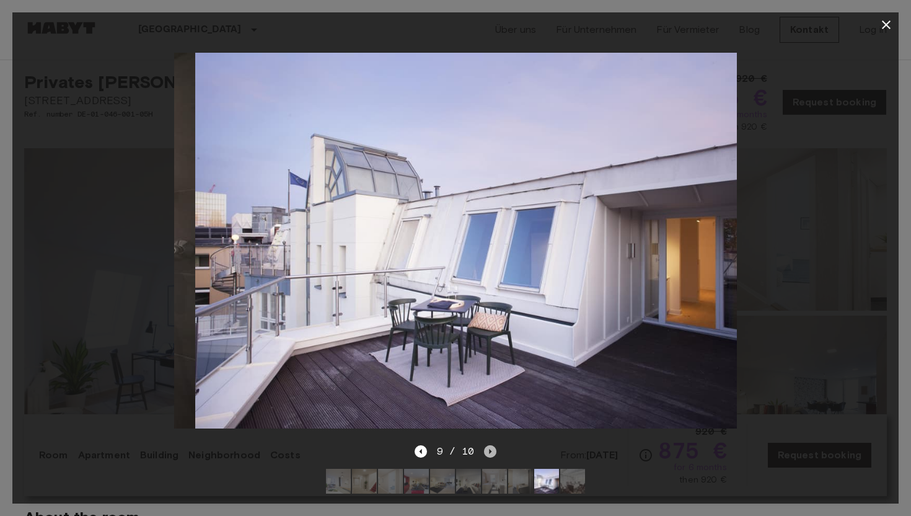
click at [490, 454] on icon "Next image" at bounding box center [490, 451] width 12 height 12
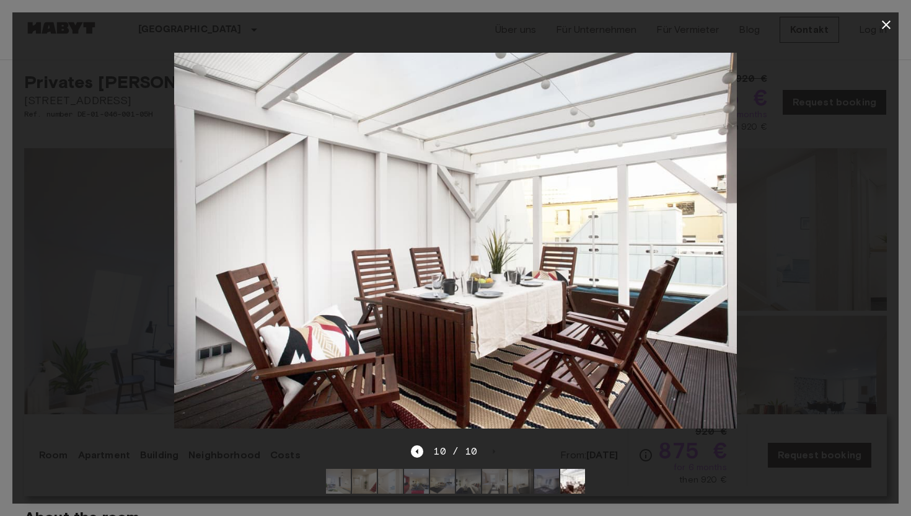
click at [888, 24] on icon "button" at bounding box center [886, 24] width 15 height 15
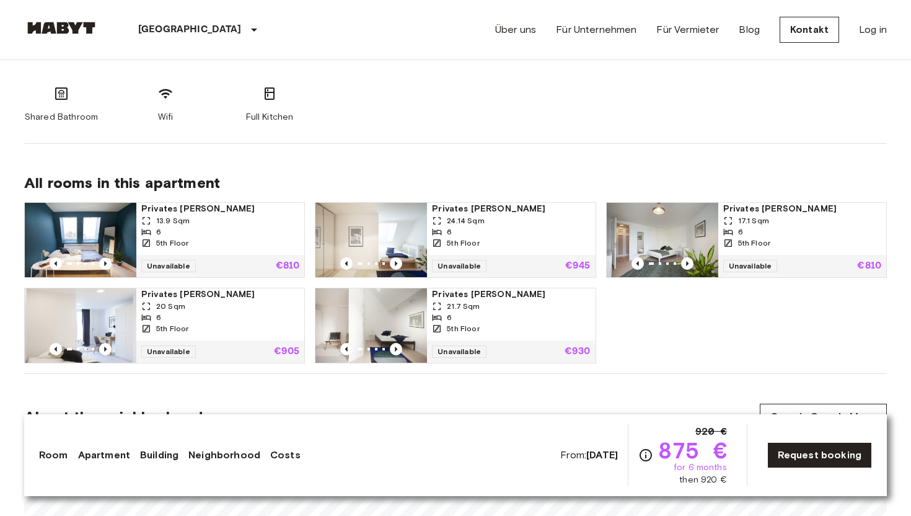
scroll to position [755, 0]
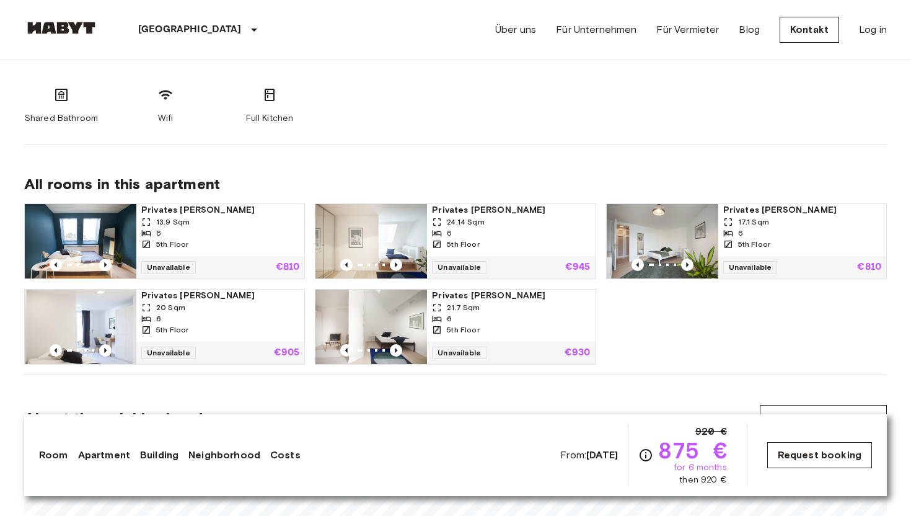
click at [831, 462] on link "Request booking" at bounding box center [819, 455] width 105 height 26
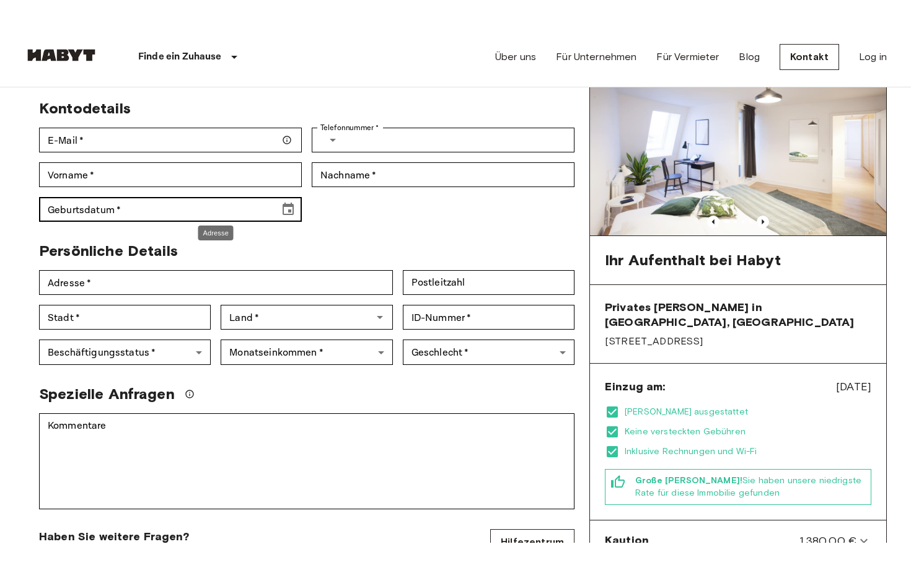
scroll to position [156, 0]
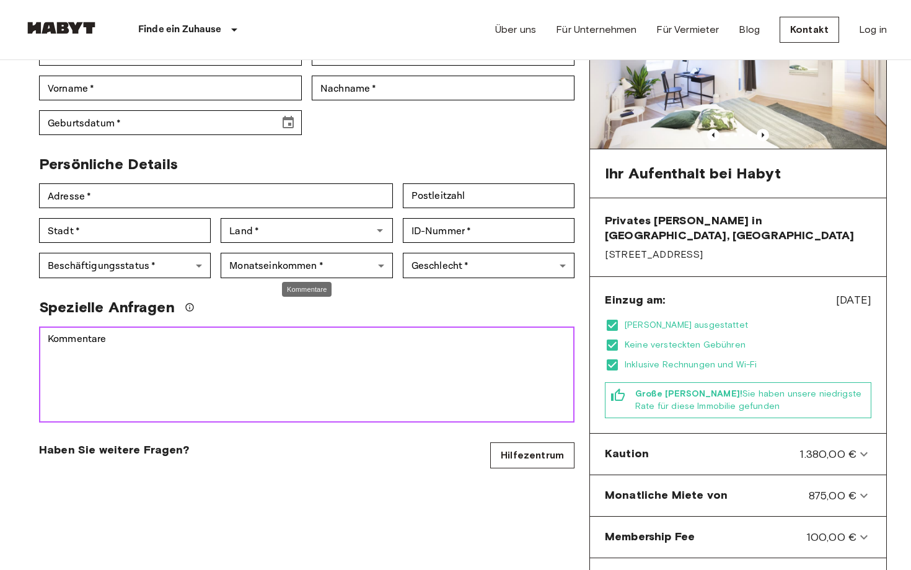
click at [449, 377] on textarea "Kommentare" at bounding box center [307, 375] width 518 height 86
paste textarea "**********"
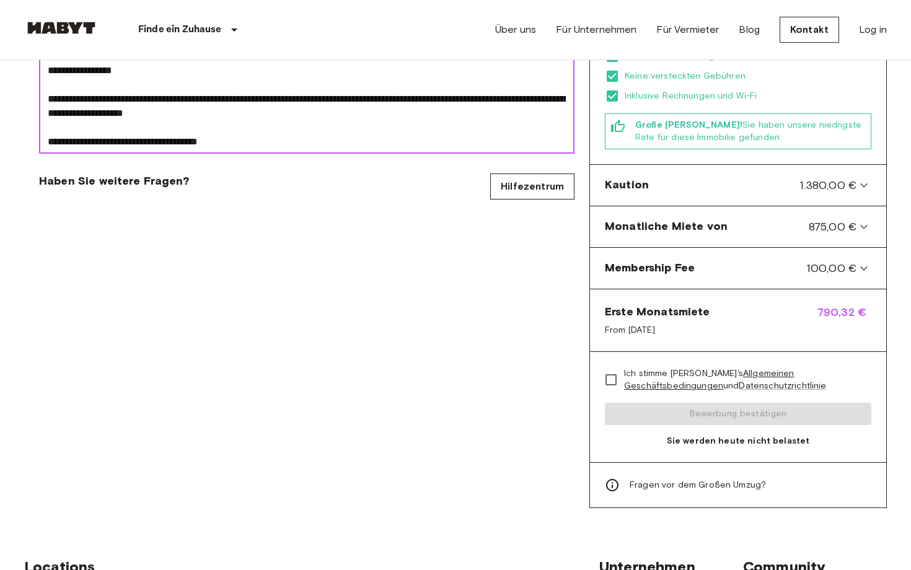
scroll to position [425, 0]
type textarea "**********"
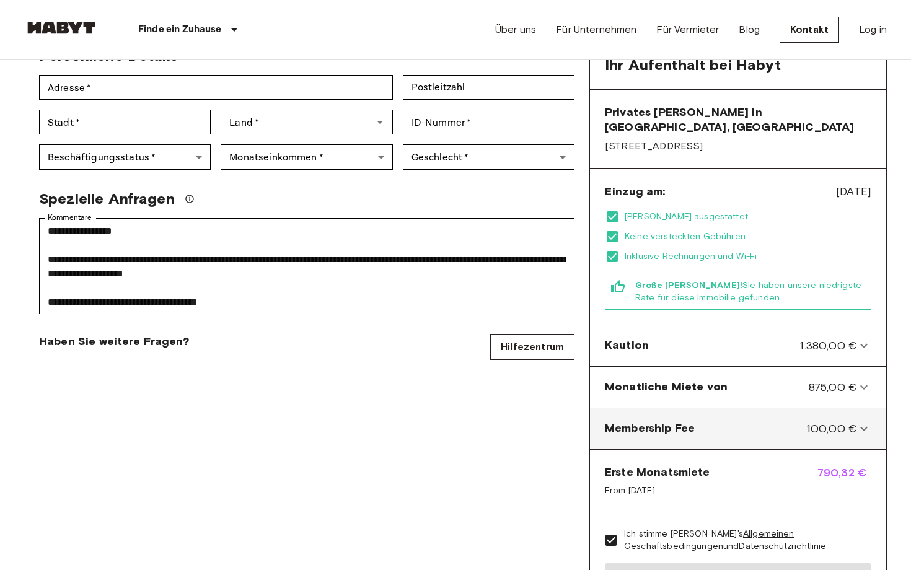
scroll to position [241, 0]
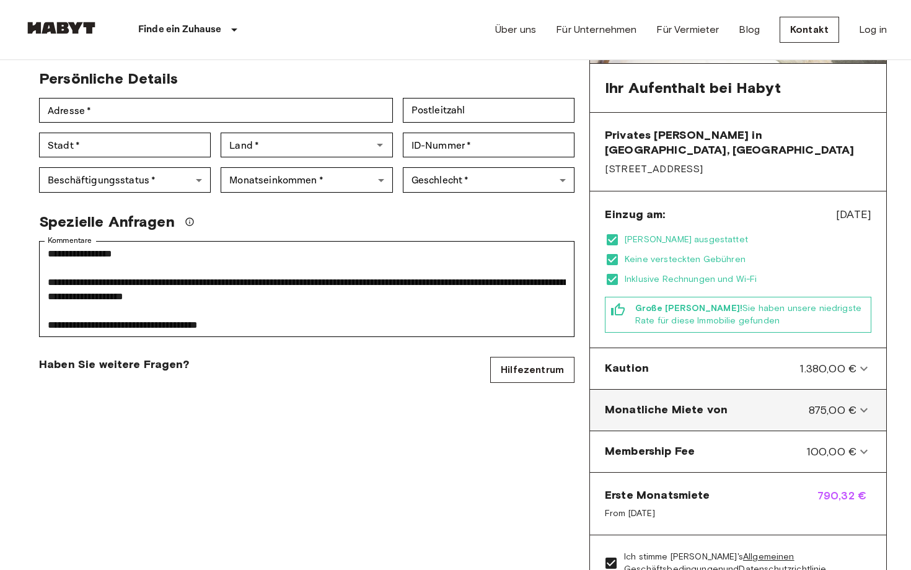
click at [798, 403] on von-panel "Monatliche Miete von 875,00 €" at bounding box center [738, 410] width 286 height 31
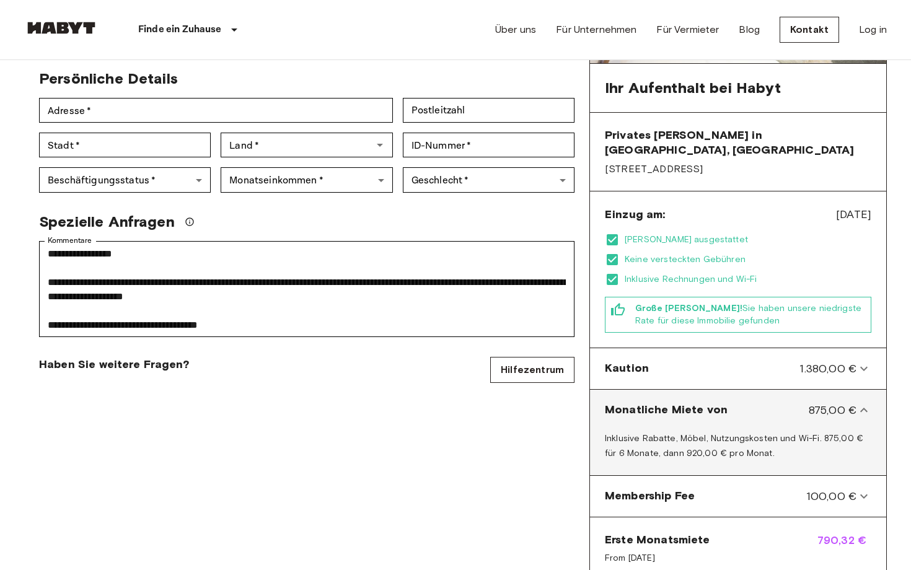
scroll to position [0, 0]
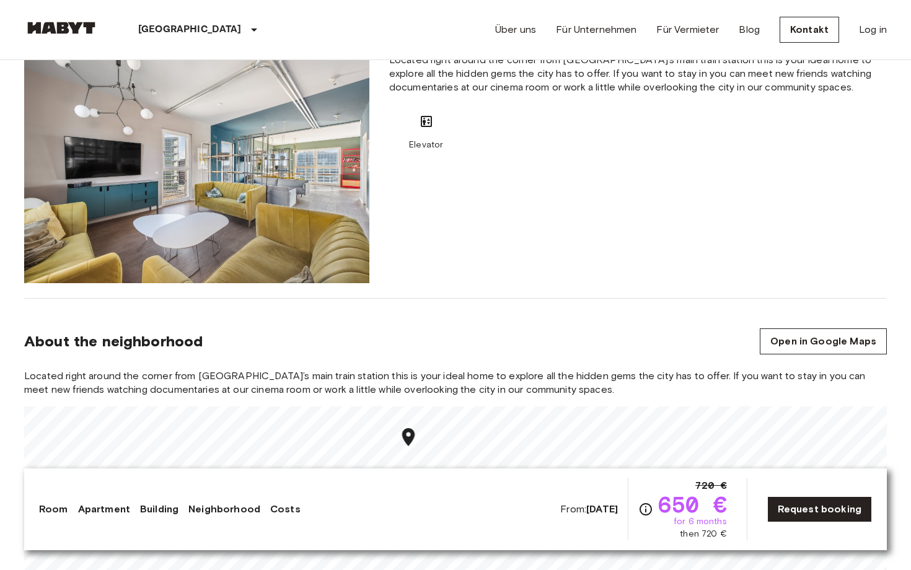
scroll to position [1117, 0]
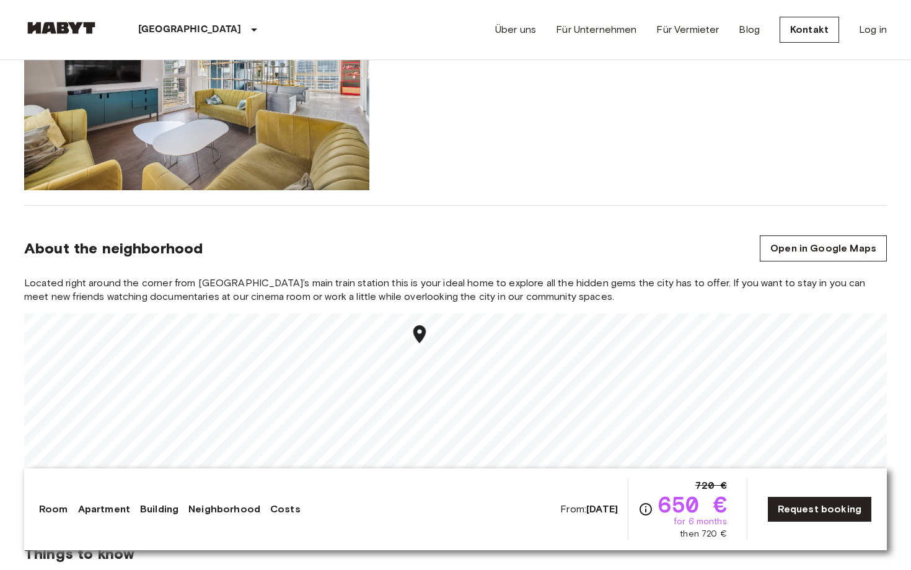
drag, startPoint x: 429, startPoint y: 364, endPoint x: 446, endPoint y: 313, distance: 53.3
click at [446, 313] on div "Located right around the corner from [GEOGRAPHIC_DATA]’s main train station thi…" at bounding box center [455, 387] width 863 height 223
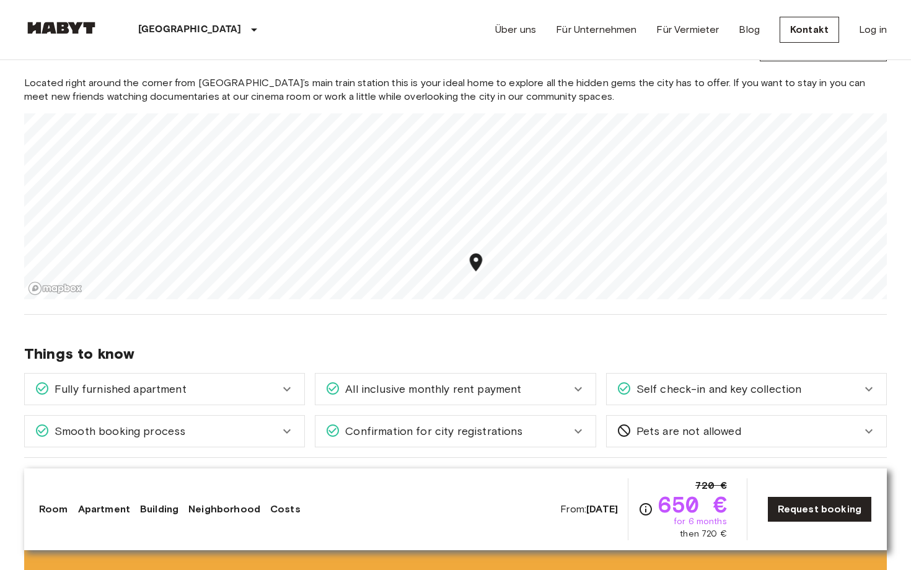
scroll to position [1102, 0]
